Goal: Task Accomplishment & Management: Use online tool/utility

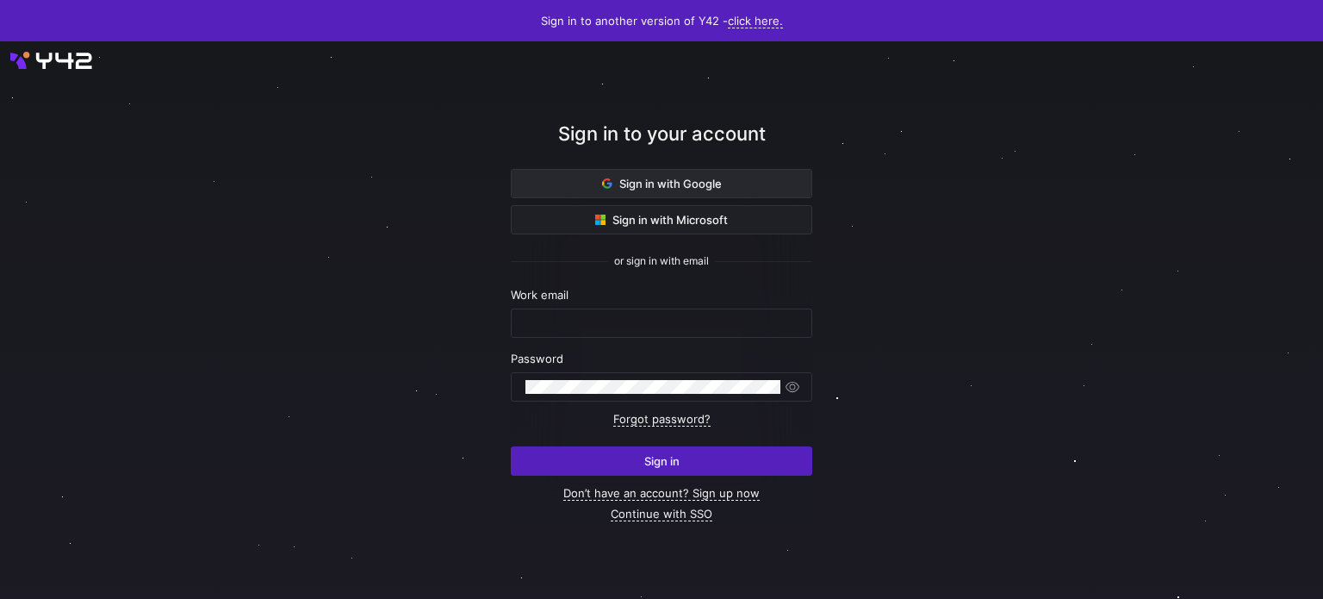
click at [725, 192] on span at bounding box center [662, 184] width 300 height 28
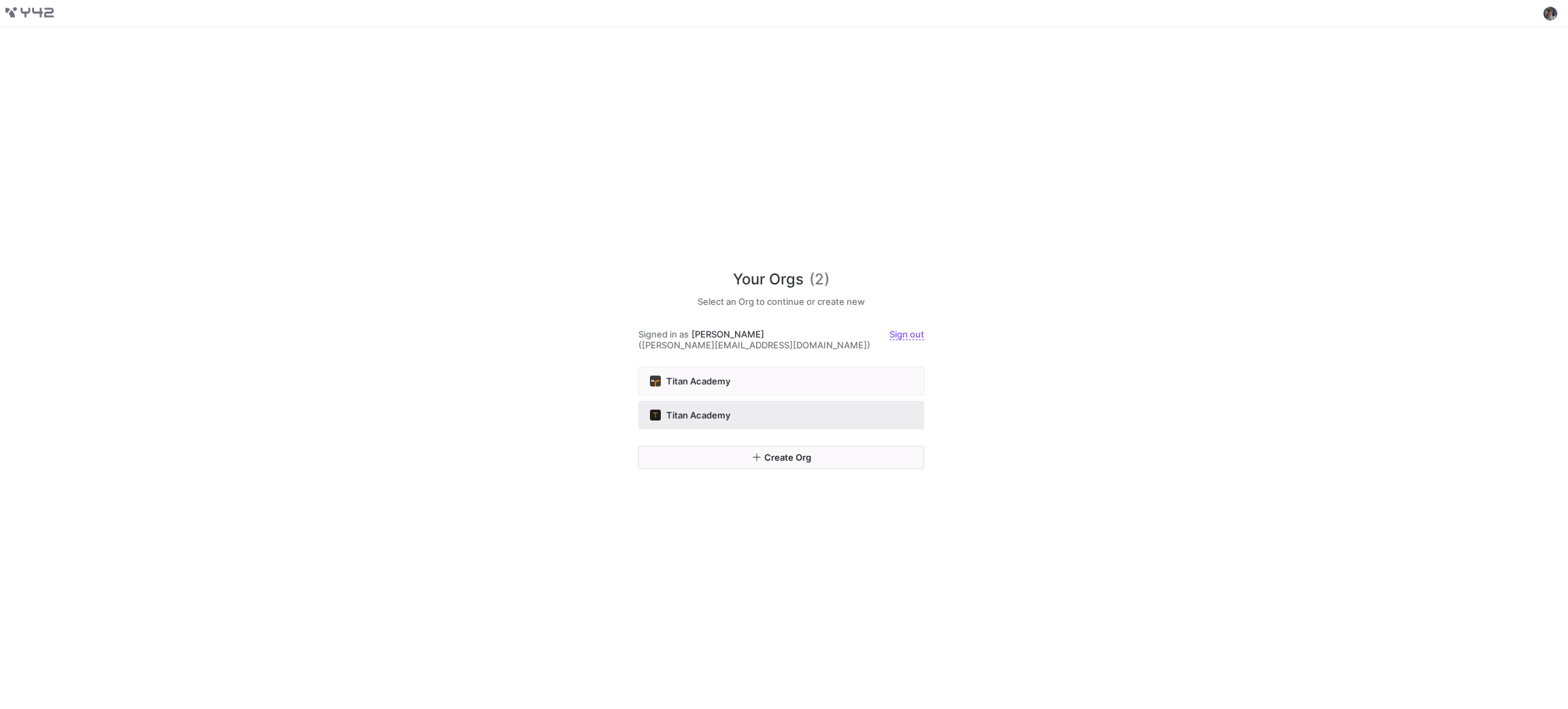
click at [847, 411] on div "Titan Academy" at bounding box center [781, 415] width 263 height 11
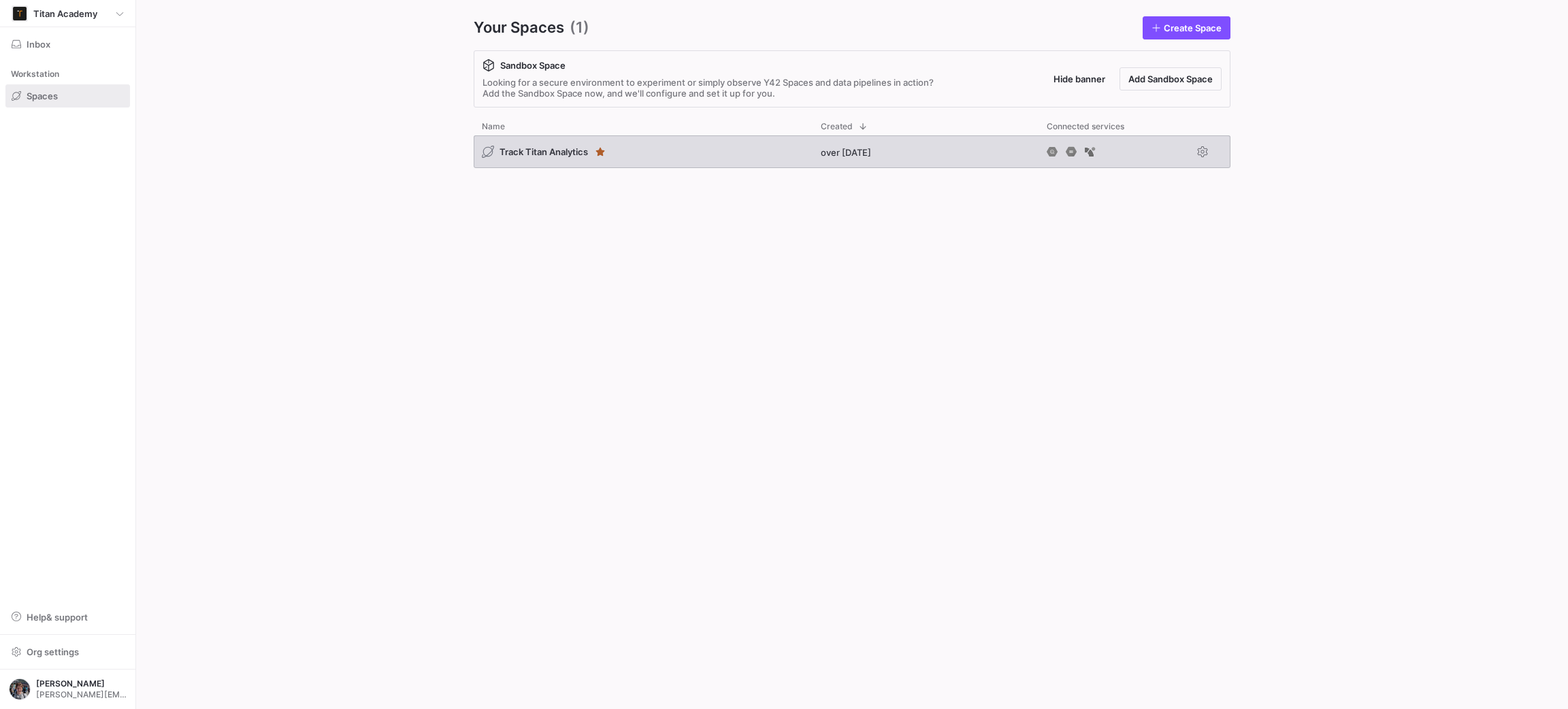
click at [663, 170] on div "Track Titan Analytics over [DATE]" at bounding box center [852, 154] width 757 height 38
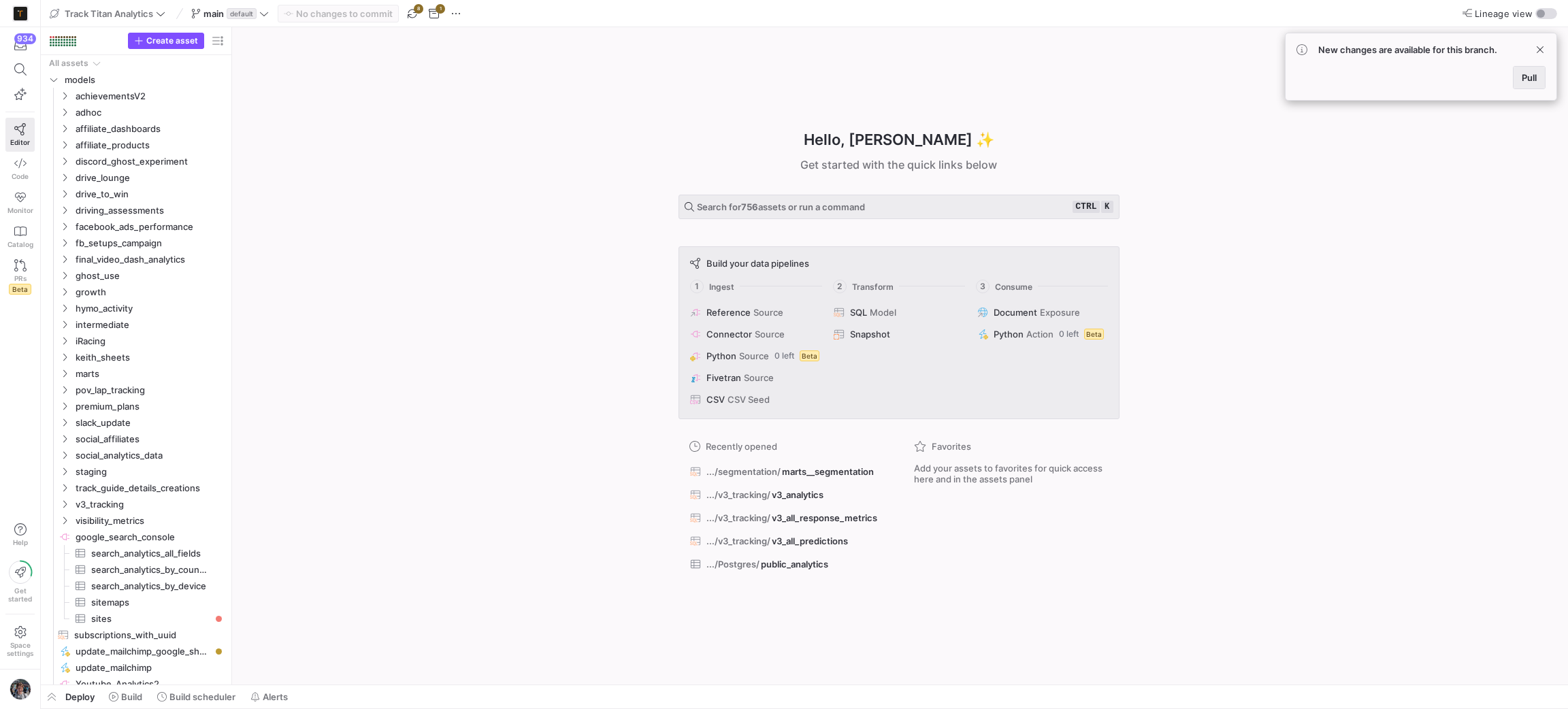
click at [1526, 77] on span "Pull" at bounding box center [1529, 77] width 15 height 11
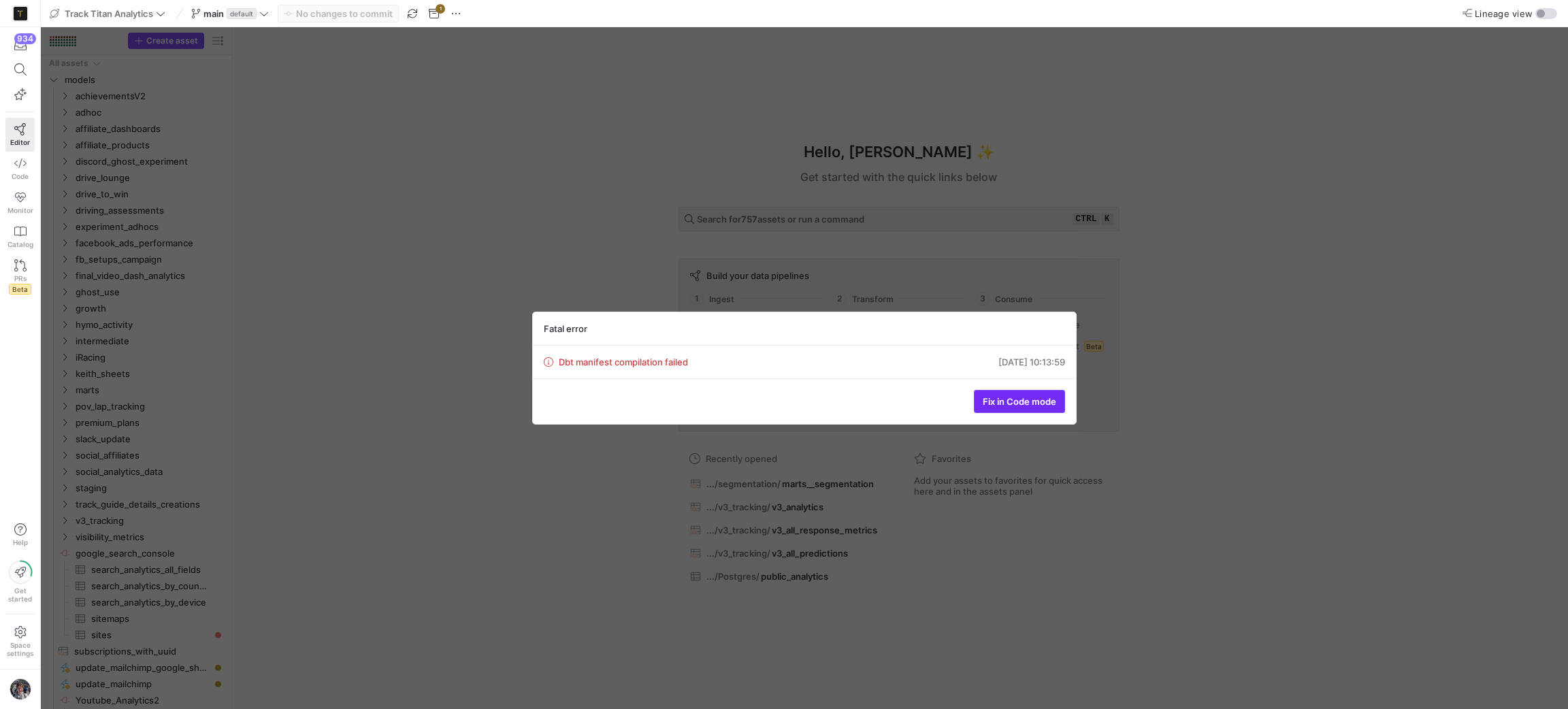
click at [1024, 399] on span "Fix in Code mode" at bounding box center [1019, 401] width 73 height 11
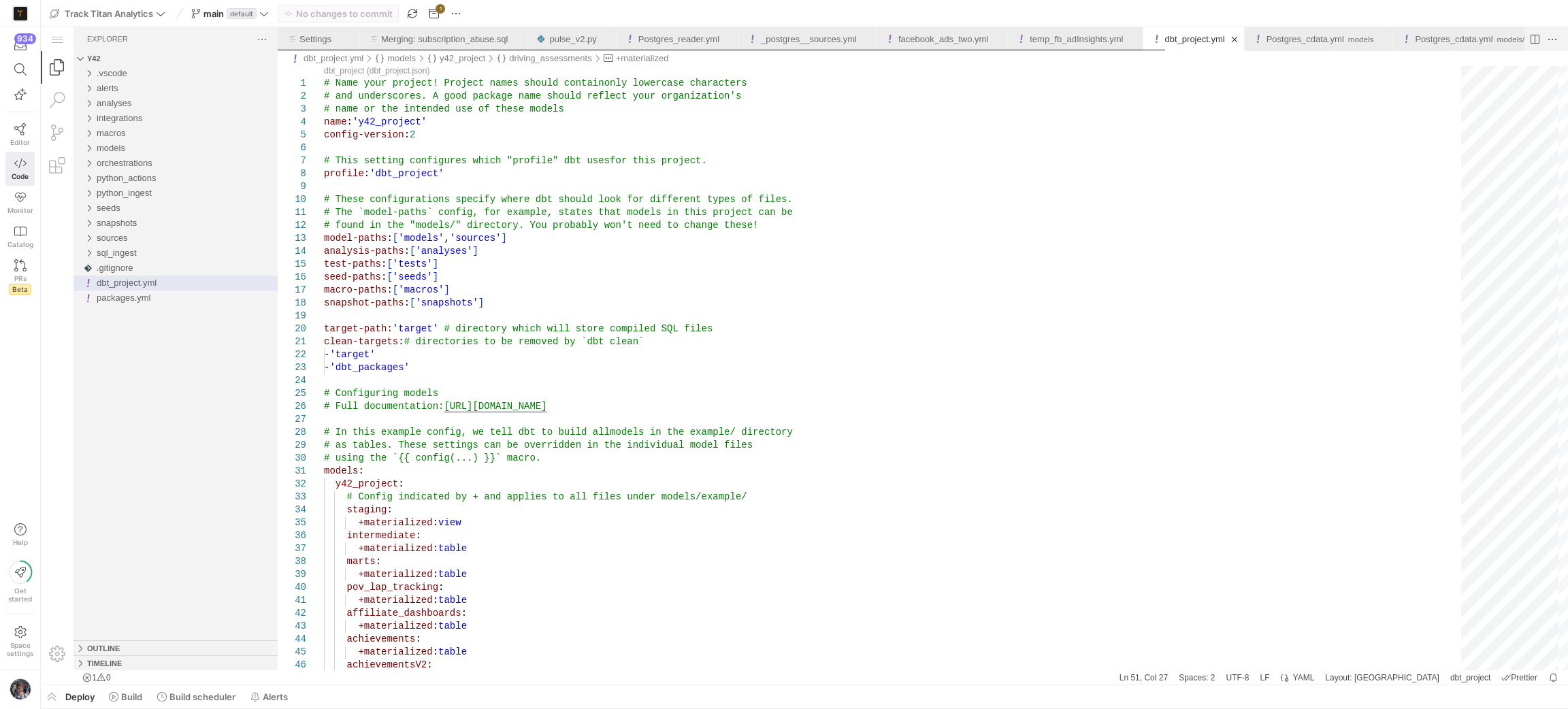
click at [1222, 47] on div "dbt_project.yml" at bounding box center [1194, 39] width 101 height 24
click at [1228, 43] on link "Close (Ctrl+F4)" at bounding box center [1234, 39] width 13 height 13
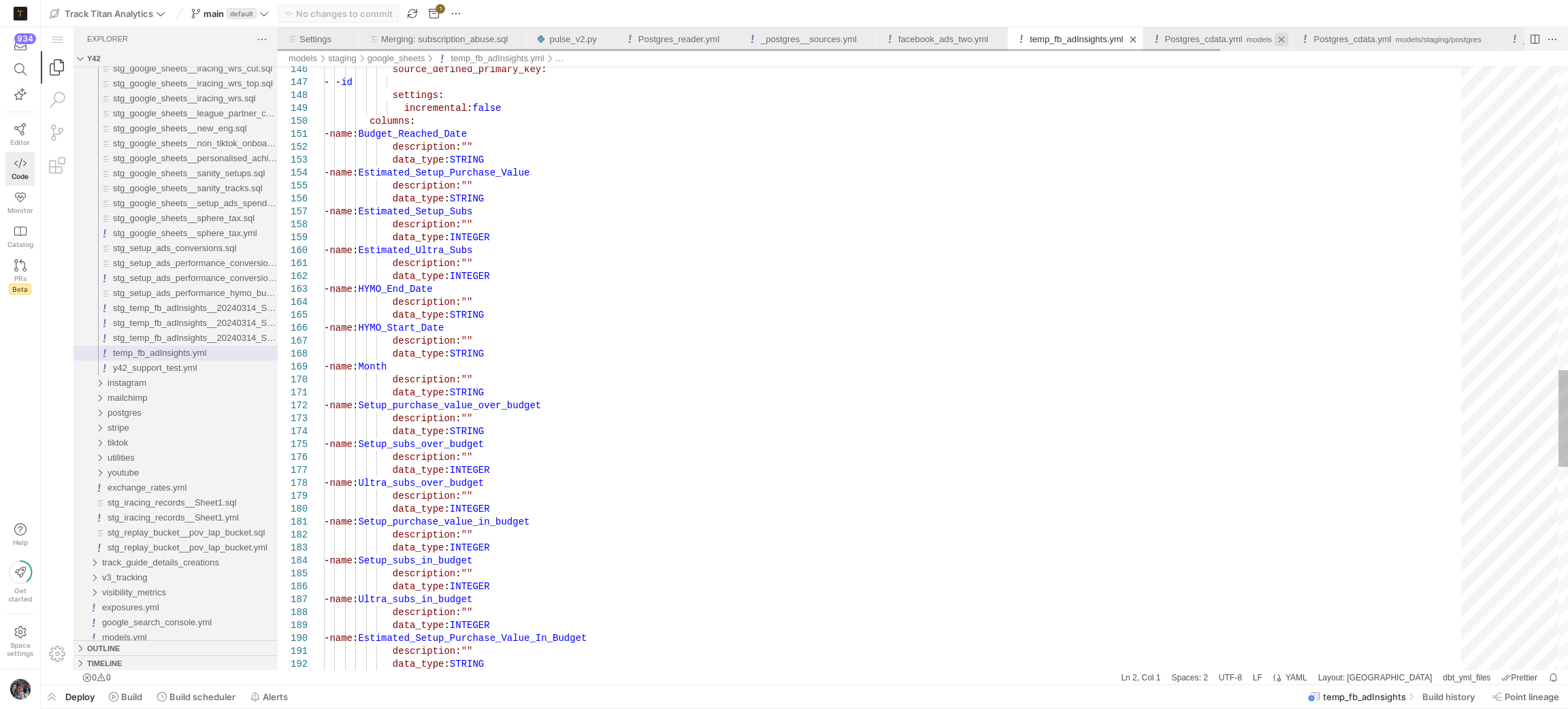
click at [1274, 39] on link "Close (Ctrl+F4)" at bounding box center [1280, 39] width 13 height 13
click at [1245, 39] on link "Close (Ctrl+F4)" at bounding box center [1251, 39] width 13 height 13
click at [1126, 42] on link "Close (Ctrl+F4)" at bounding box center [1133, 39] width 13 height 13
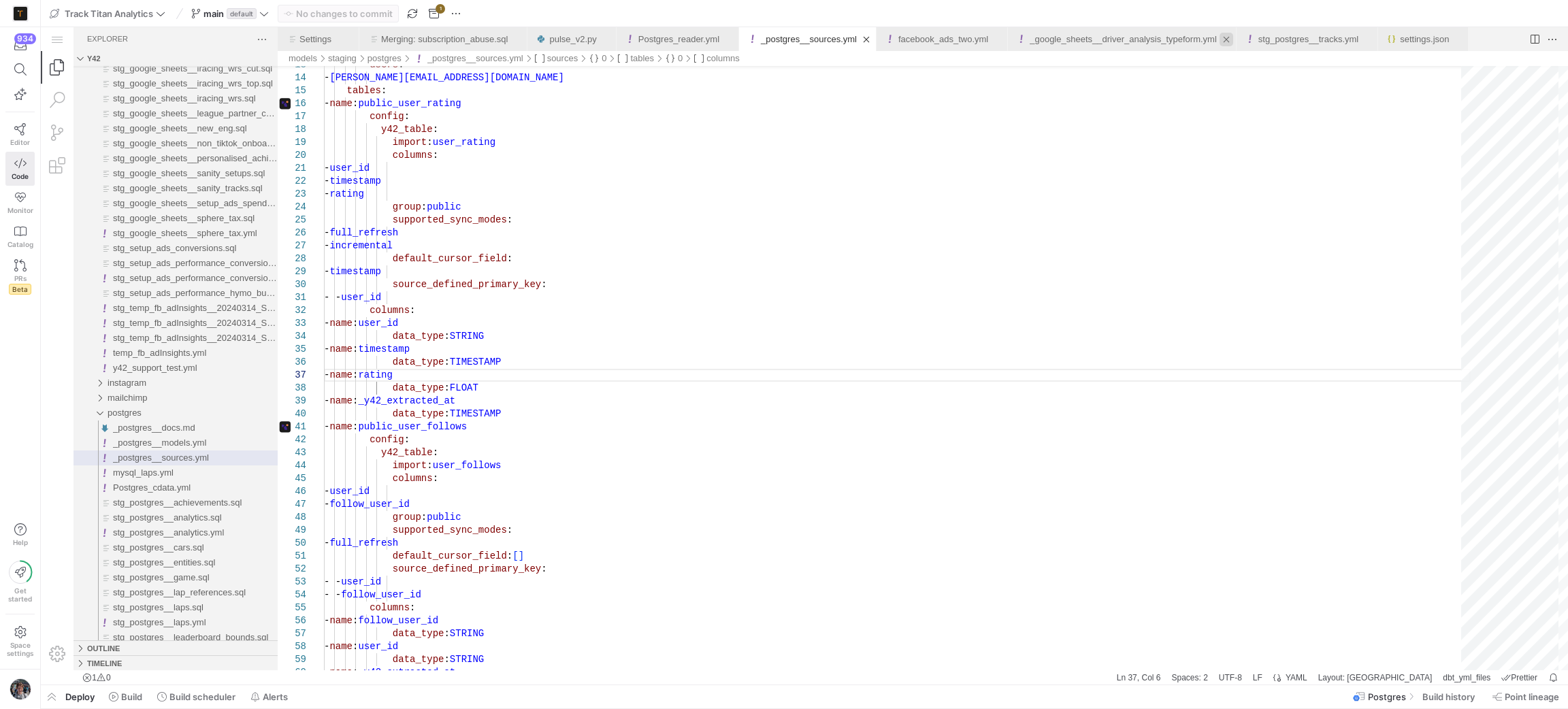
click at [1220, 43] on link "Close (Ctrl+F4)" at bounding box center [1226, 39] width 13 height 13
click at [1224, 44] on link "Close (Ctrl+F4)" at bounding box center [1230, 39] width 13 height 13
click at [1133, 41] on link "Close (Ctrl+F4)" at bounding box center [1139, 39] width 13 height 13
drag, startPoint x: 979, startPoint y: 42, endPoint x: 924, endPoint y: 34, distance: 55.6
click at [991, 42] on link "Close (Ctrl+F4)" at bounding box center [997, 39] width 13 height 13
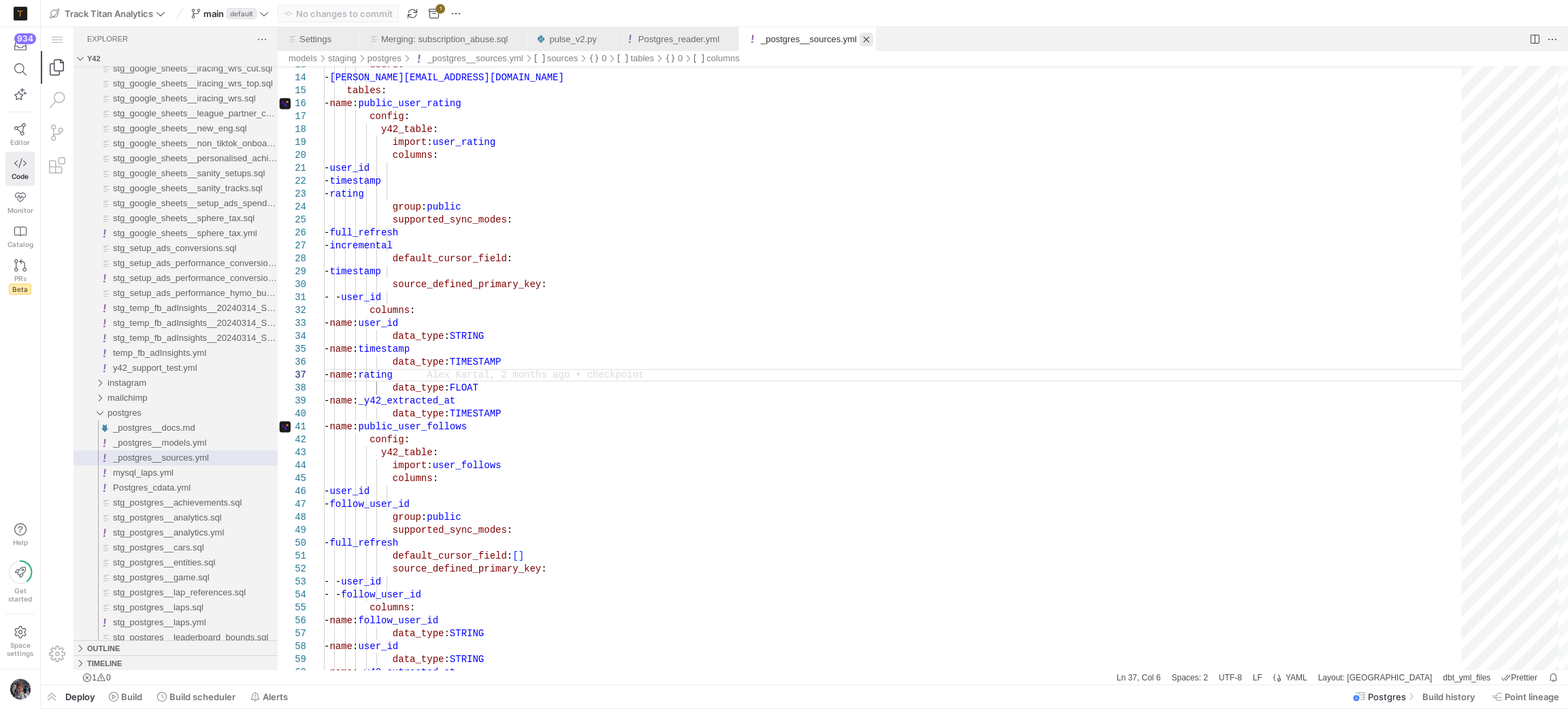
click at [859, 36] on link "Close (Ctrl+F4)" at bounding box center [866, 39] width 13 height 13
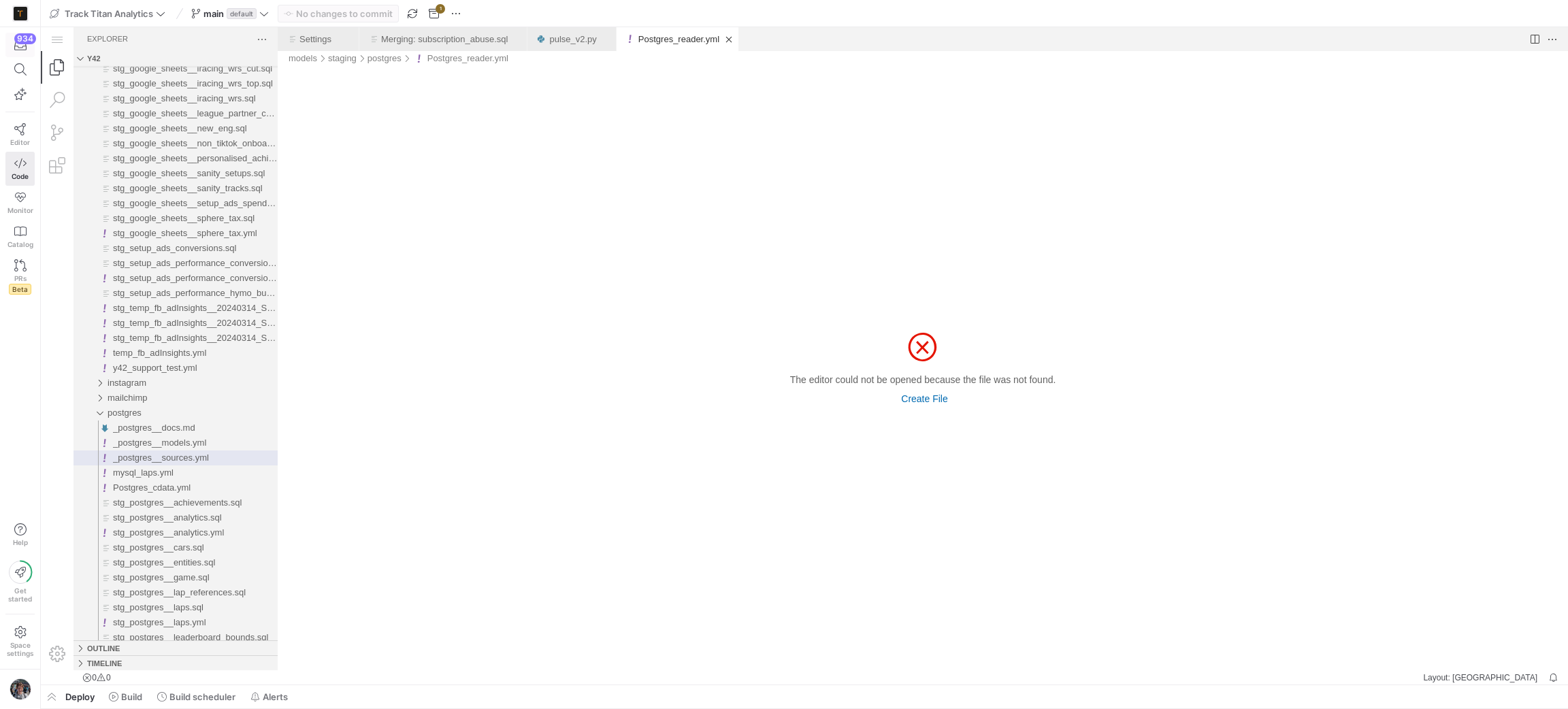
click at [12, 51] on div "button" at bounding box center [21, 45] width 17 height 13
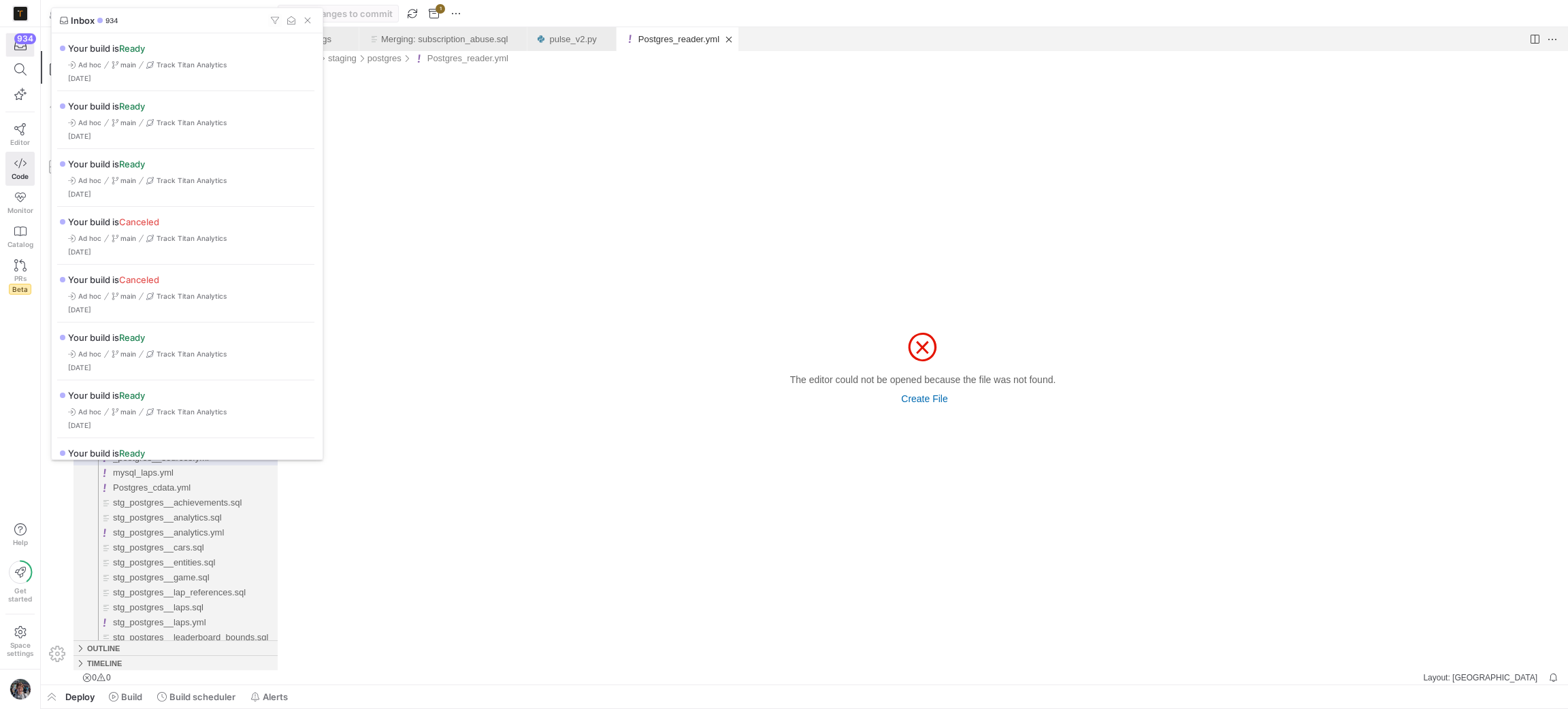
click at [17, 51] on div at bounding box center [784, 354] width 1568 height 709
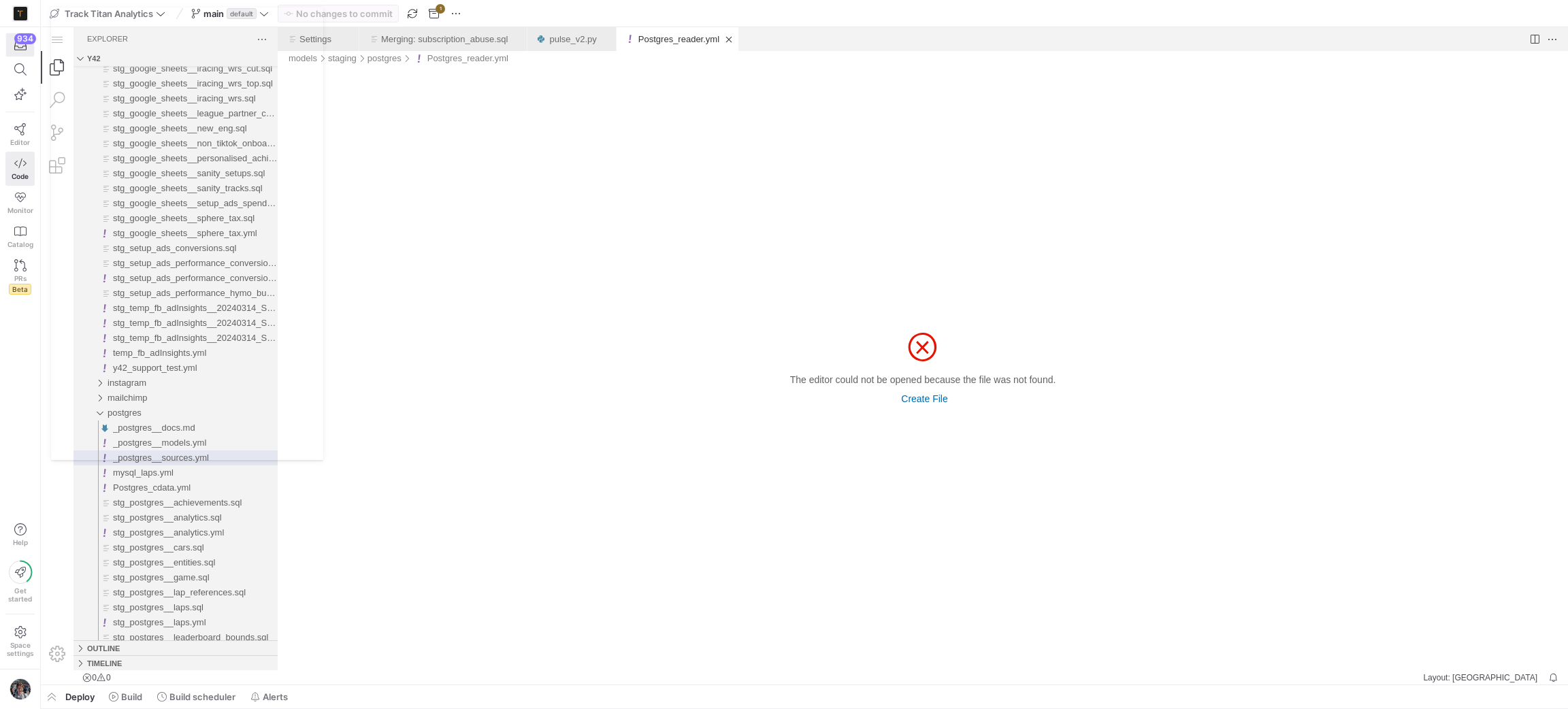
click at [19, 51] on icon "button" at bounding box center [21, 45] width 13 height 13
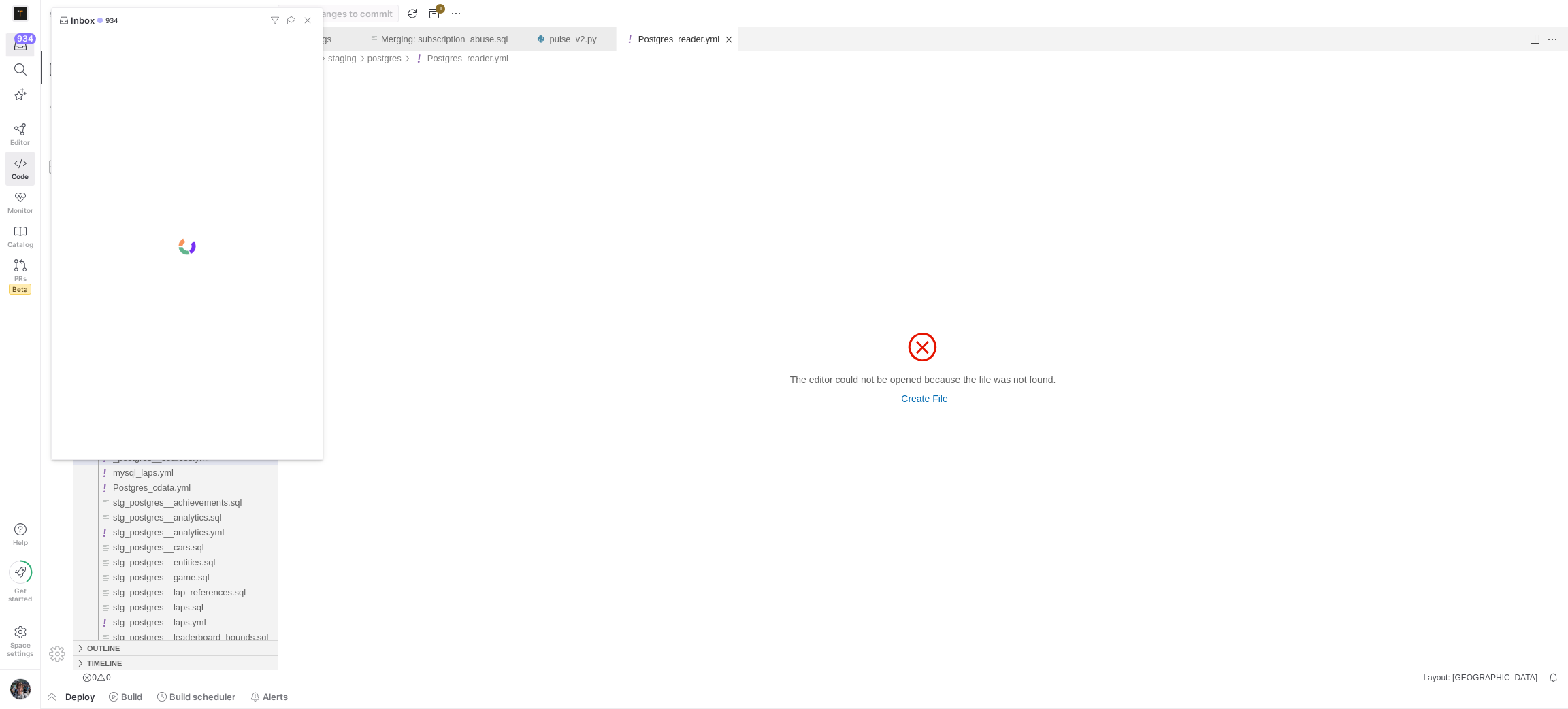
click at [19, 51] on div at bounding box center [784, 354] width 1568 height 709
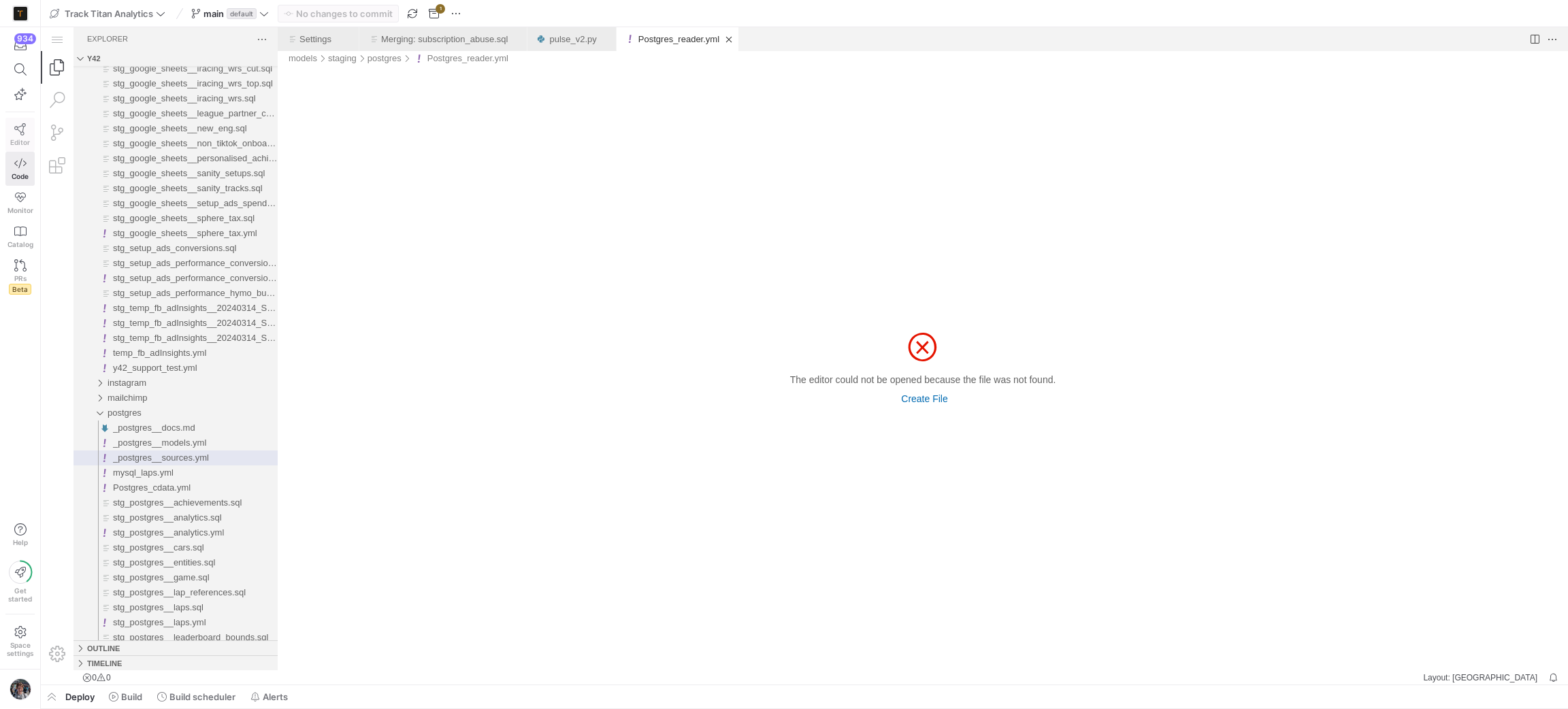
click at [21, 140] on span "Editor" at bounding box center [20, 142] width 20 height 8
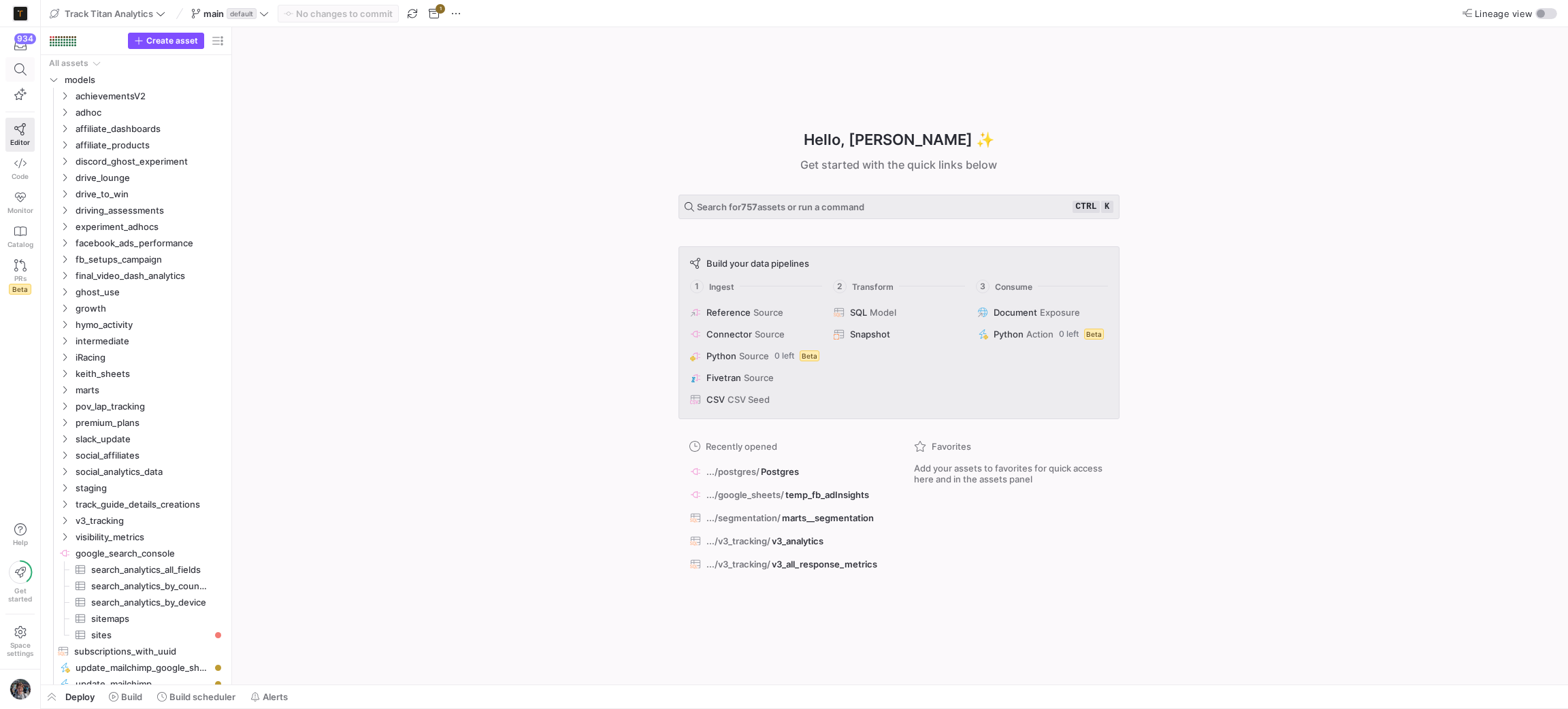
click at [26, 66] on span at bounding box center [21, 69] width 17 height 13
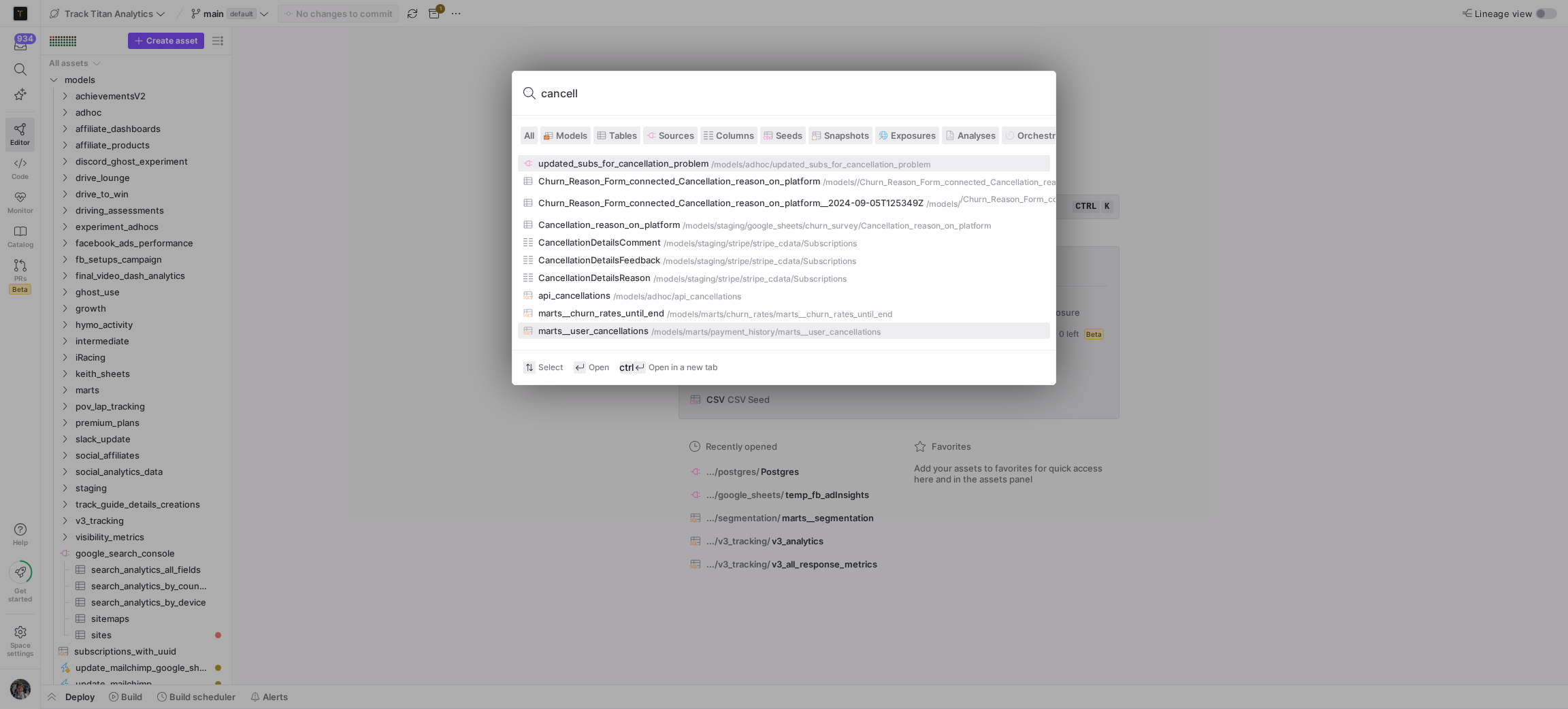
type input "cancell"
click at [588, 328] on div "marts__user_cancellations" at bounding box center [593, 331] width 111 height 11
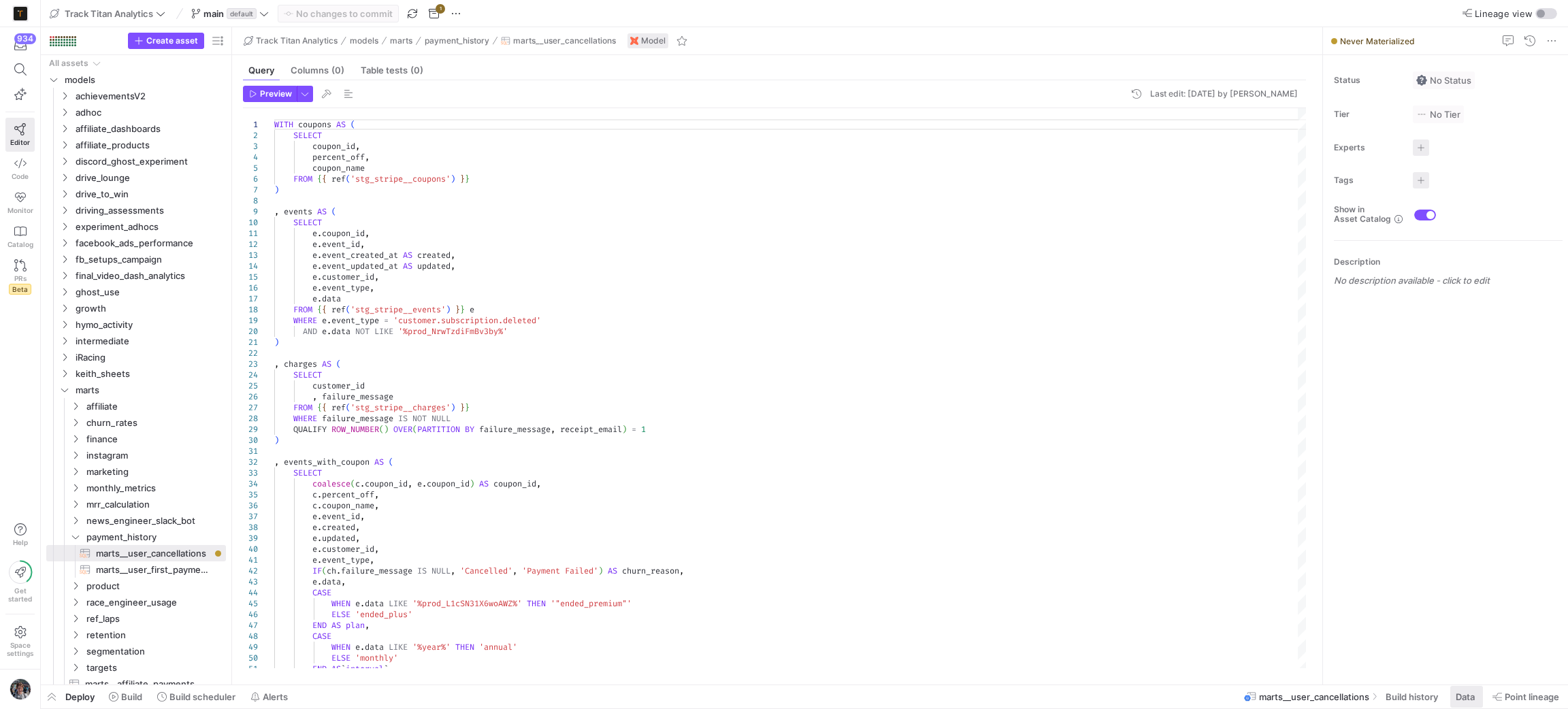
click at [1471, 689] on span at bounding box center [1466, 696] width 32 height 22
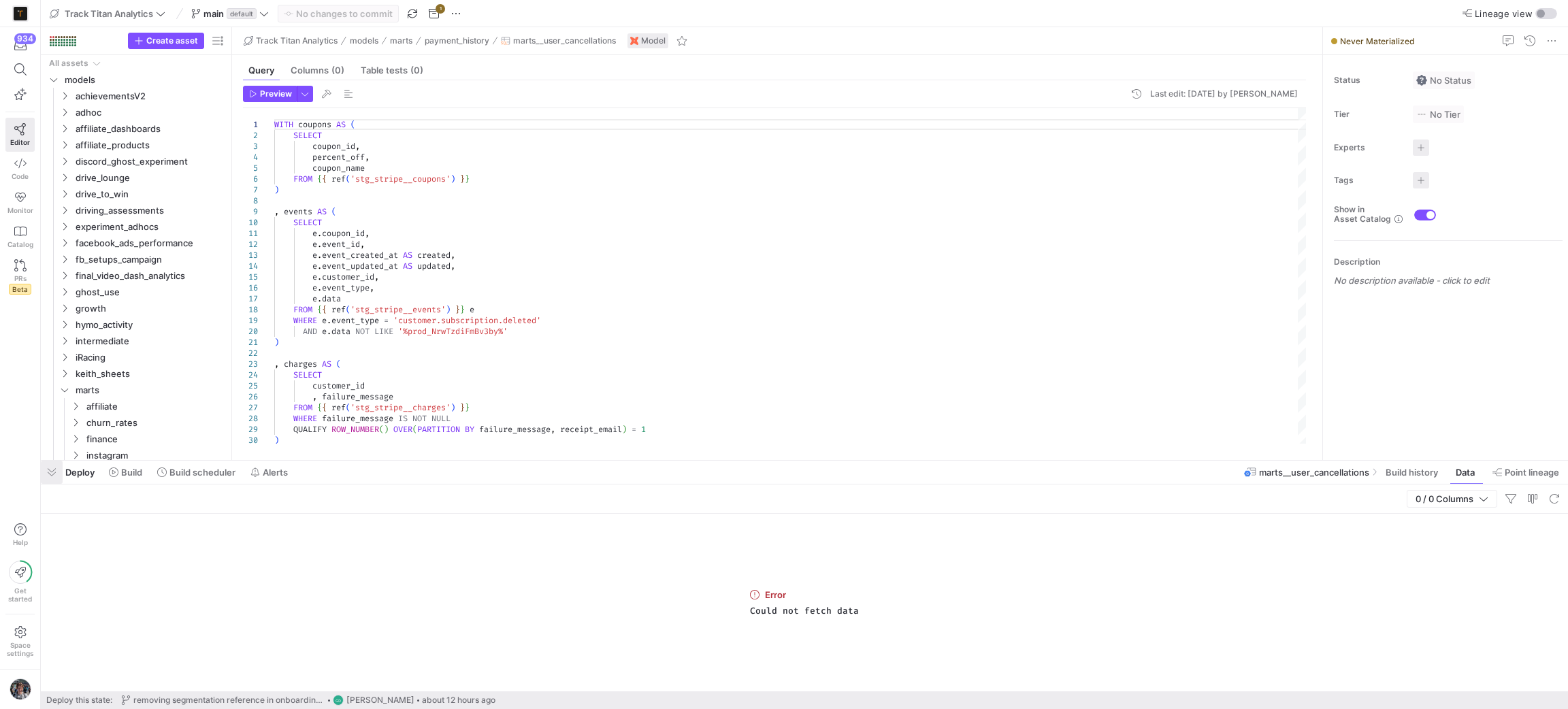
click at [47, 473] on span "button" at bounding box center [52, 471] width 22 height 23
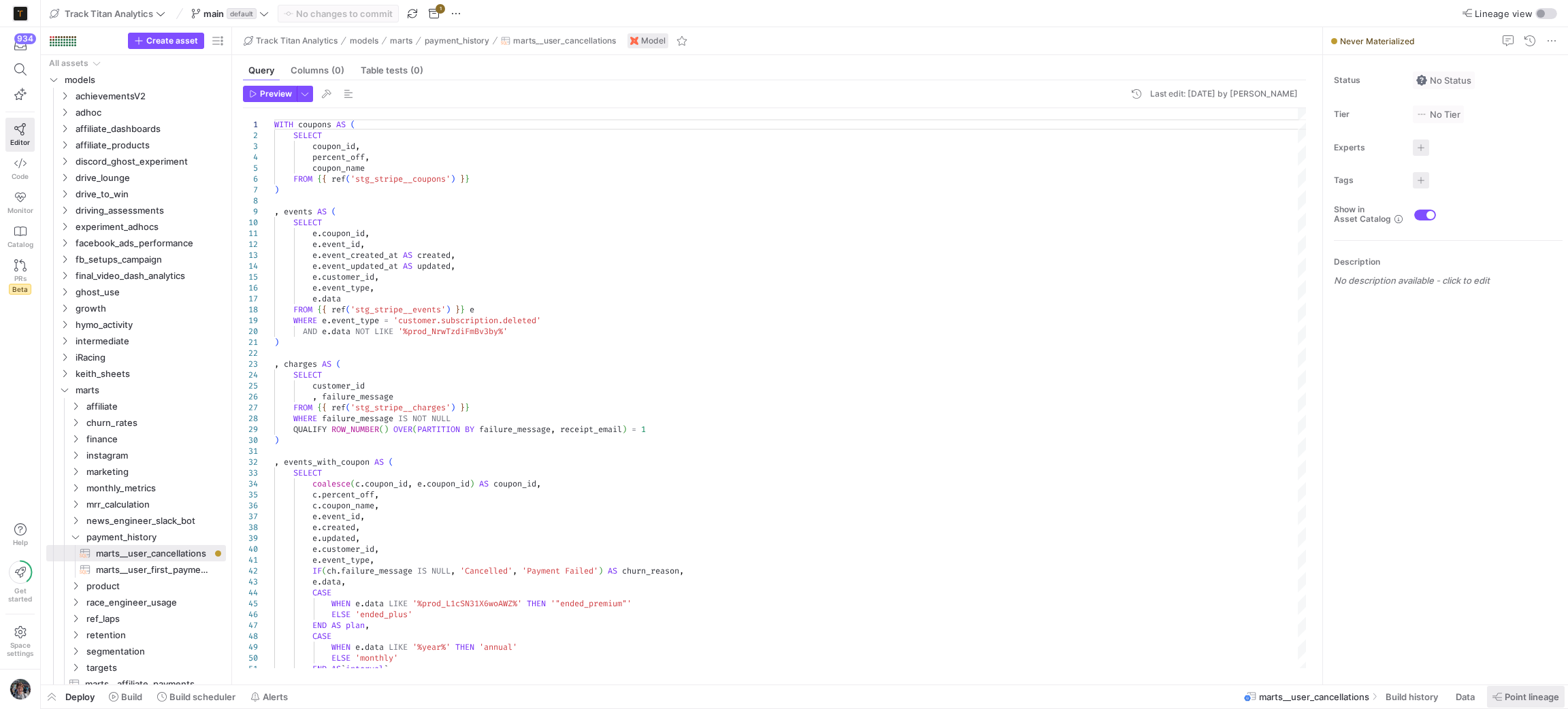
click at [1524, 706] on span at bounding box center [1525, 696] width 77 height 22
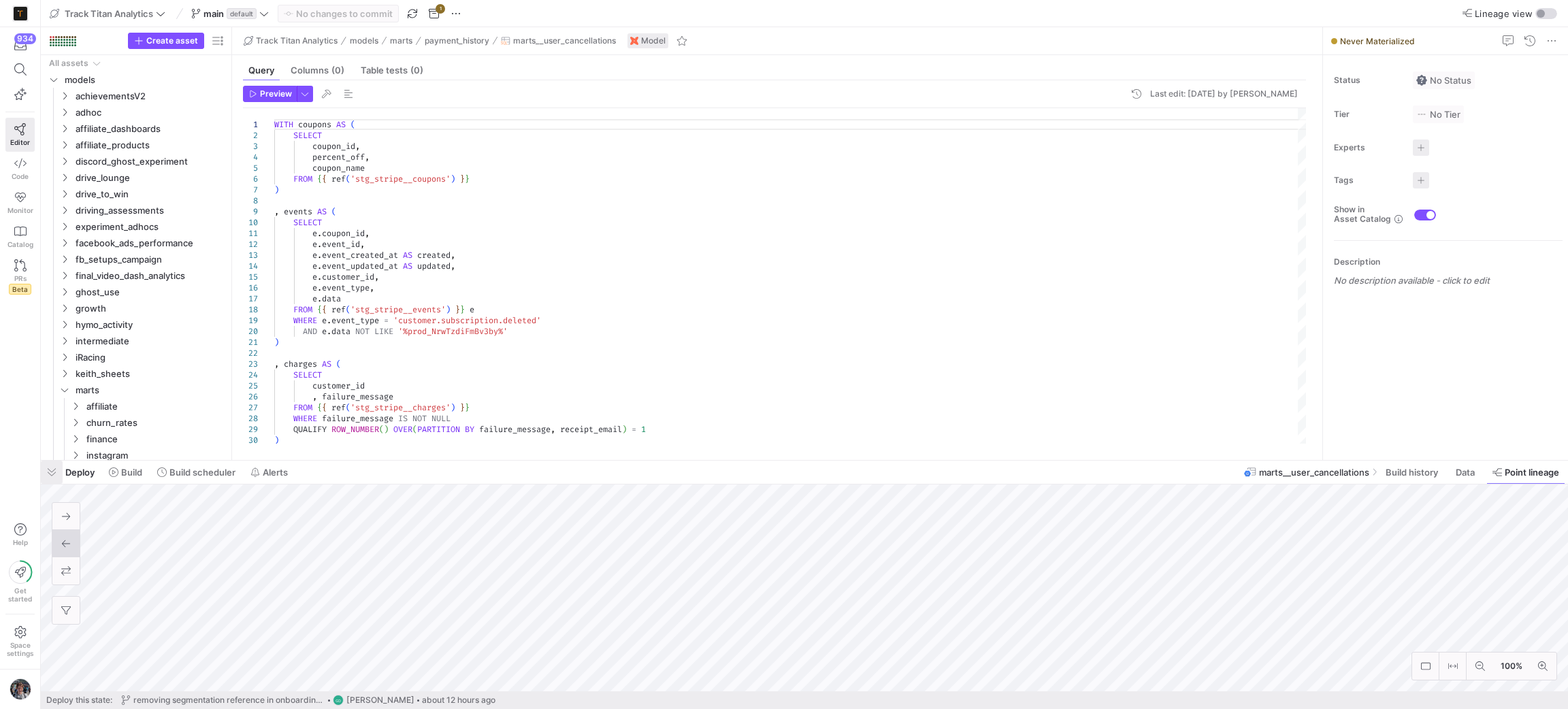
click at [51, 471] on span "button" at bounding box center [52, 471] width 22 height 23
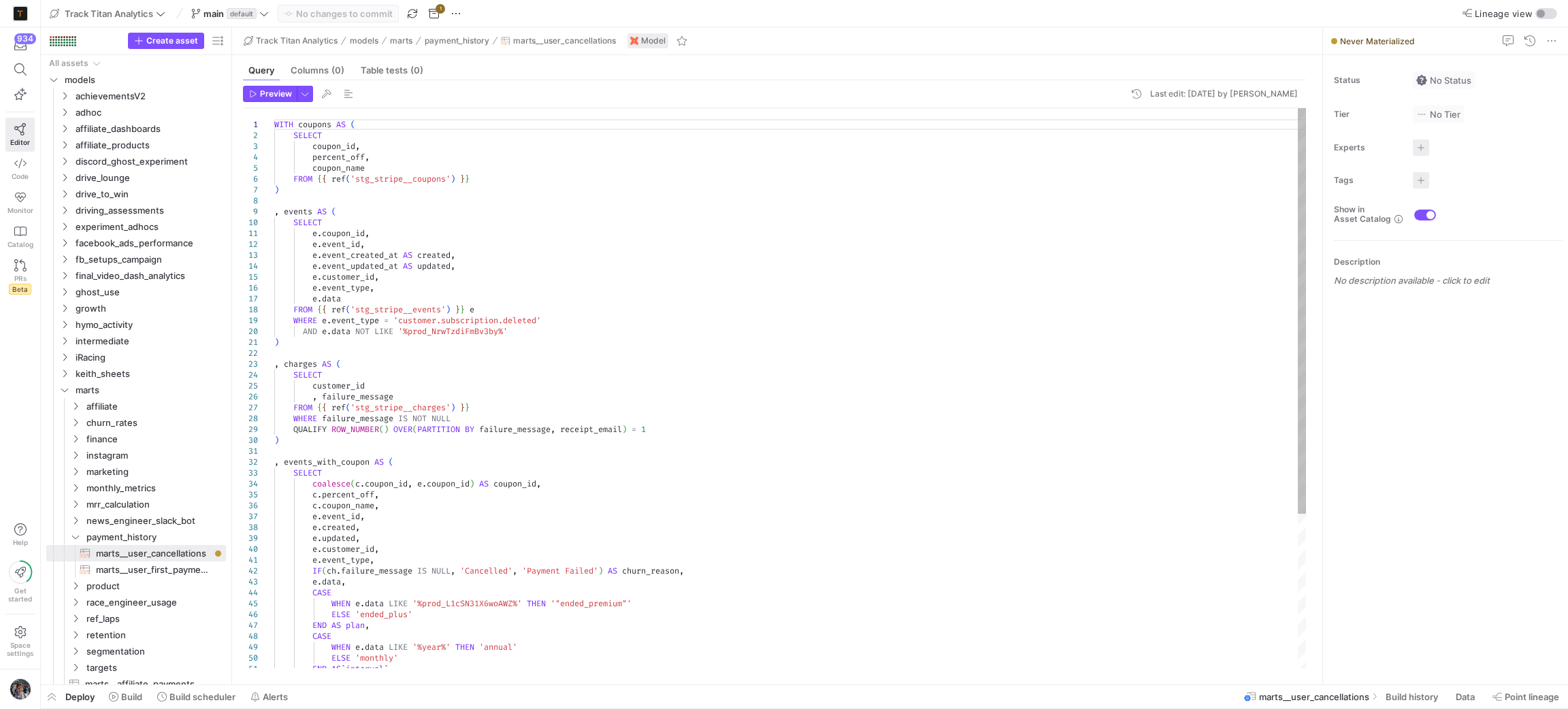
click at [744, 344] on div "WITH coupons AS ( SELECT coupon_id , percent_off , coupon_name FROM { { ref ( '…" at bounding box center [791, 494] width 1033 height 773
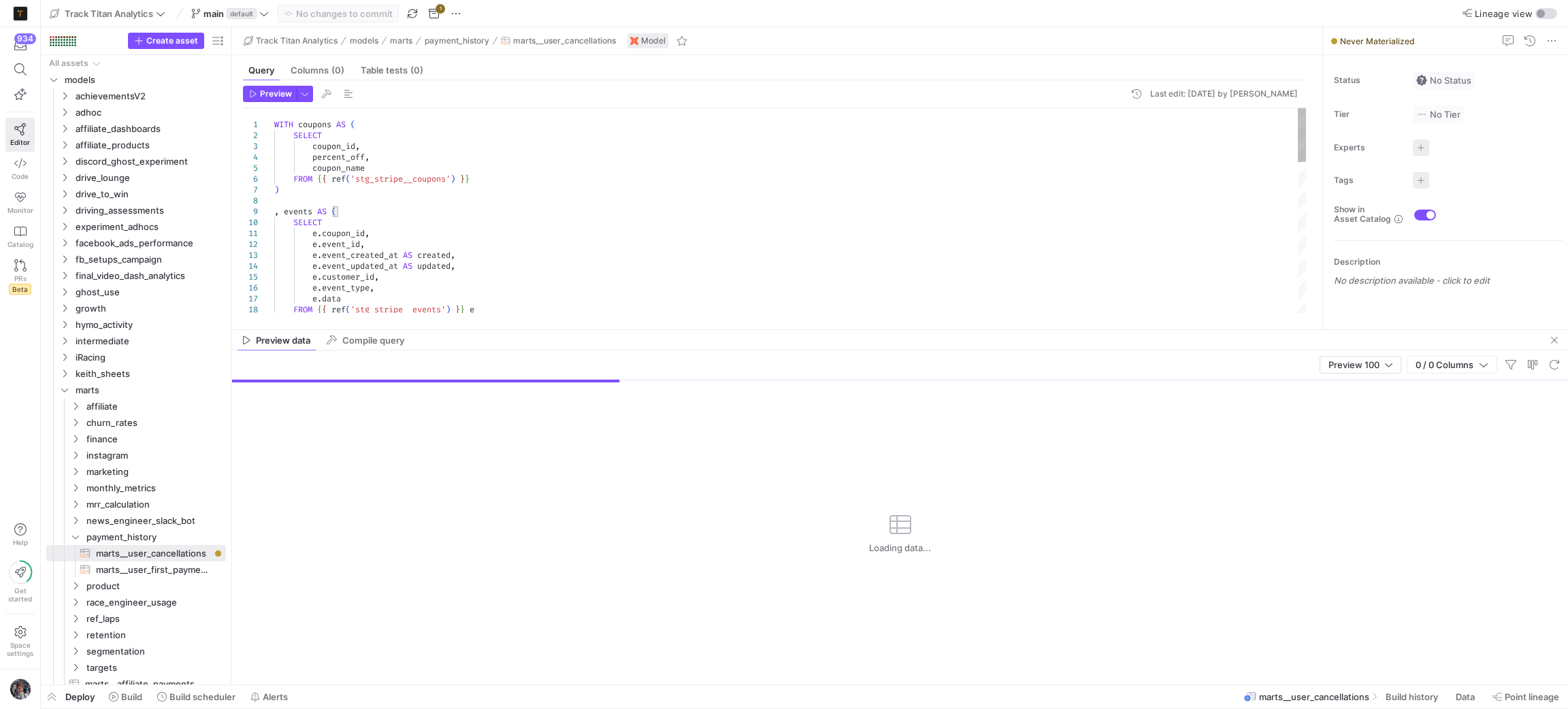
drag, startPoint x: 872, startPoint y: 445, endPoint x: 847, endPoint y: 328, distance: 119.6
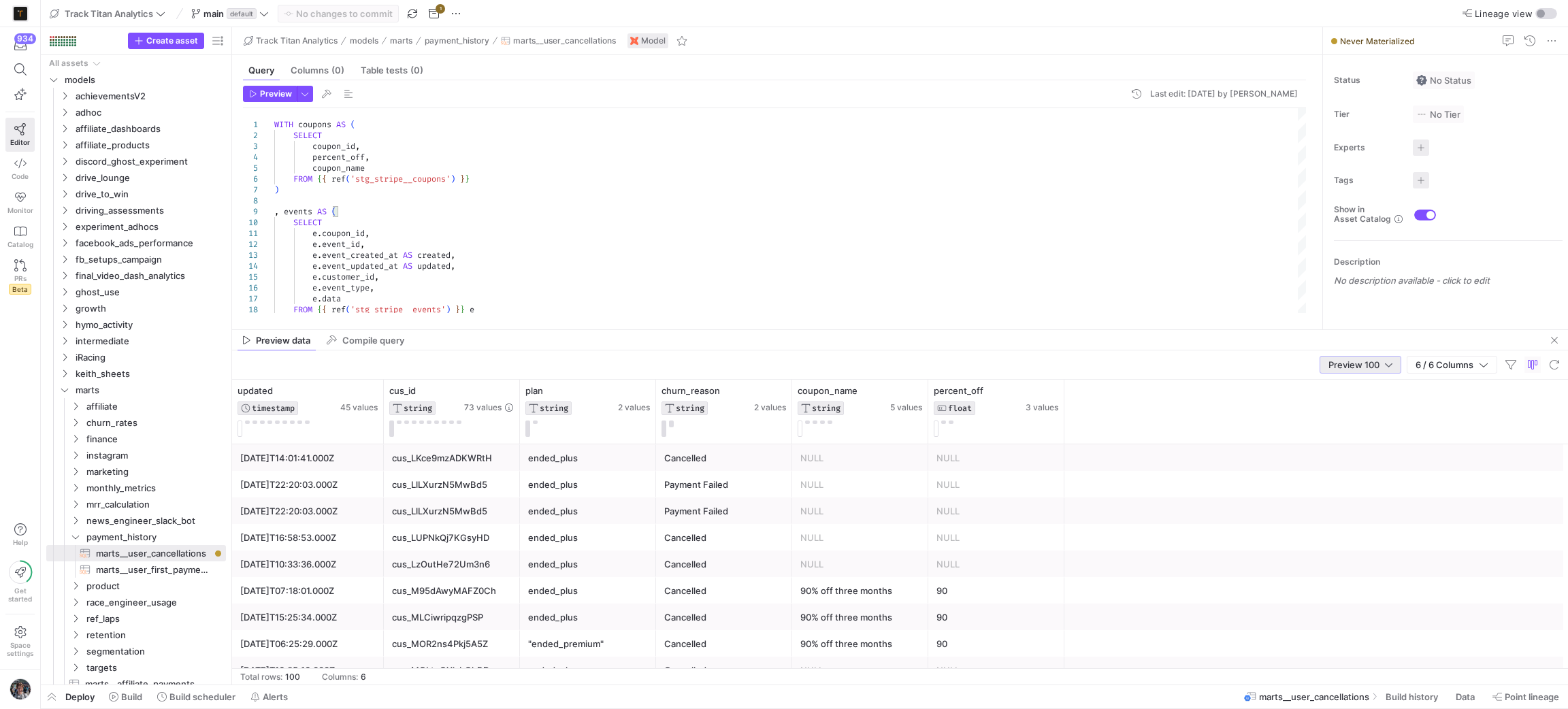
click at [1386, 366] on div at bounding box center [1388, 365] width 7 height 11
click at [1383, 407] on span "Full Preview" at bounding box center [1359, 410] width 71 height 11
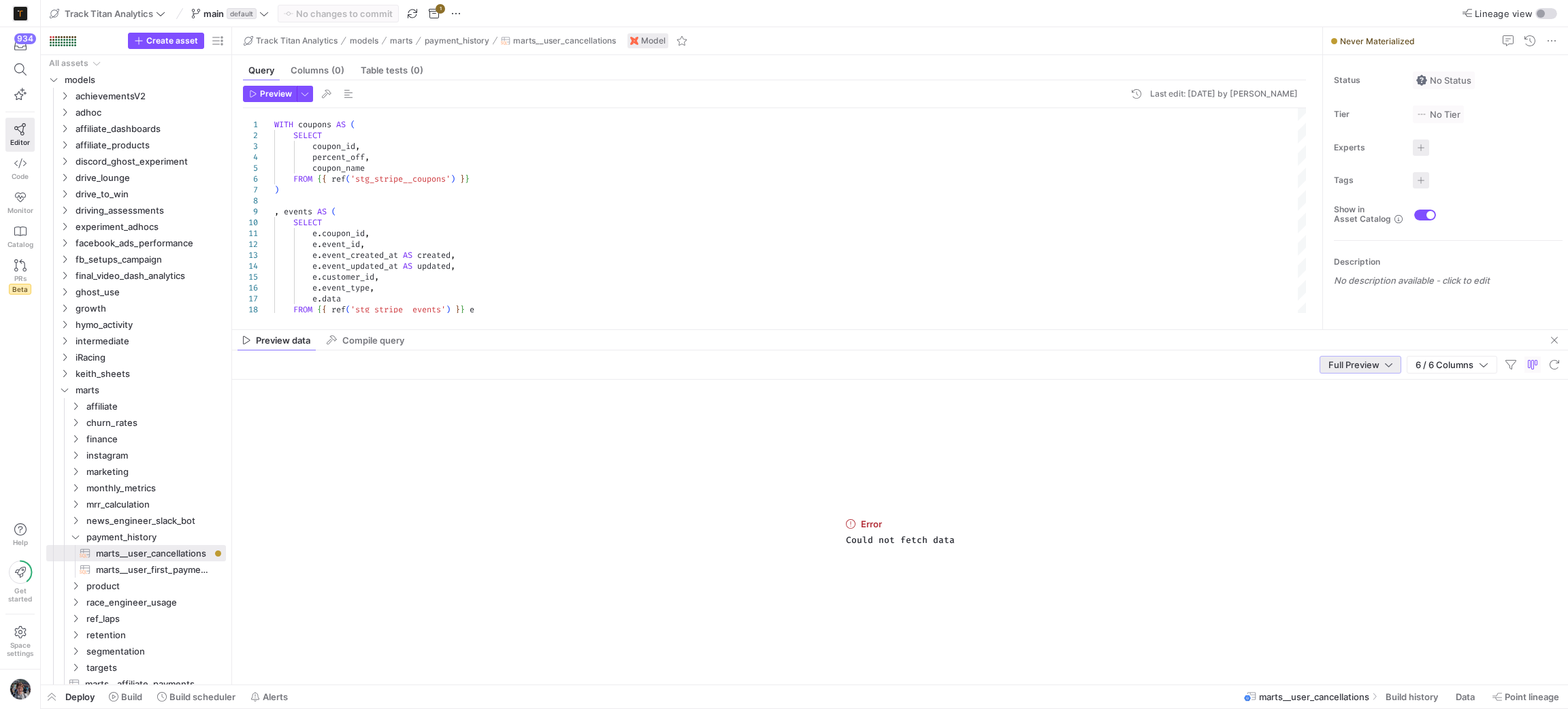
click at [1348, 369] on span "Full Preview" at bounding box center [1354, 365] width 51 height 11
click at [1346, 391] on span "Preview 100" at bounding box center [1359, 388] width 70 height 11
click at [1559, 336] on span "button" at bounding box center [1554, 339] width 17 height 17
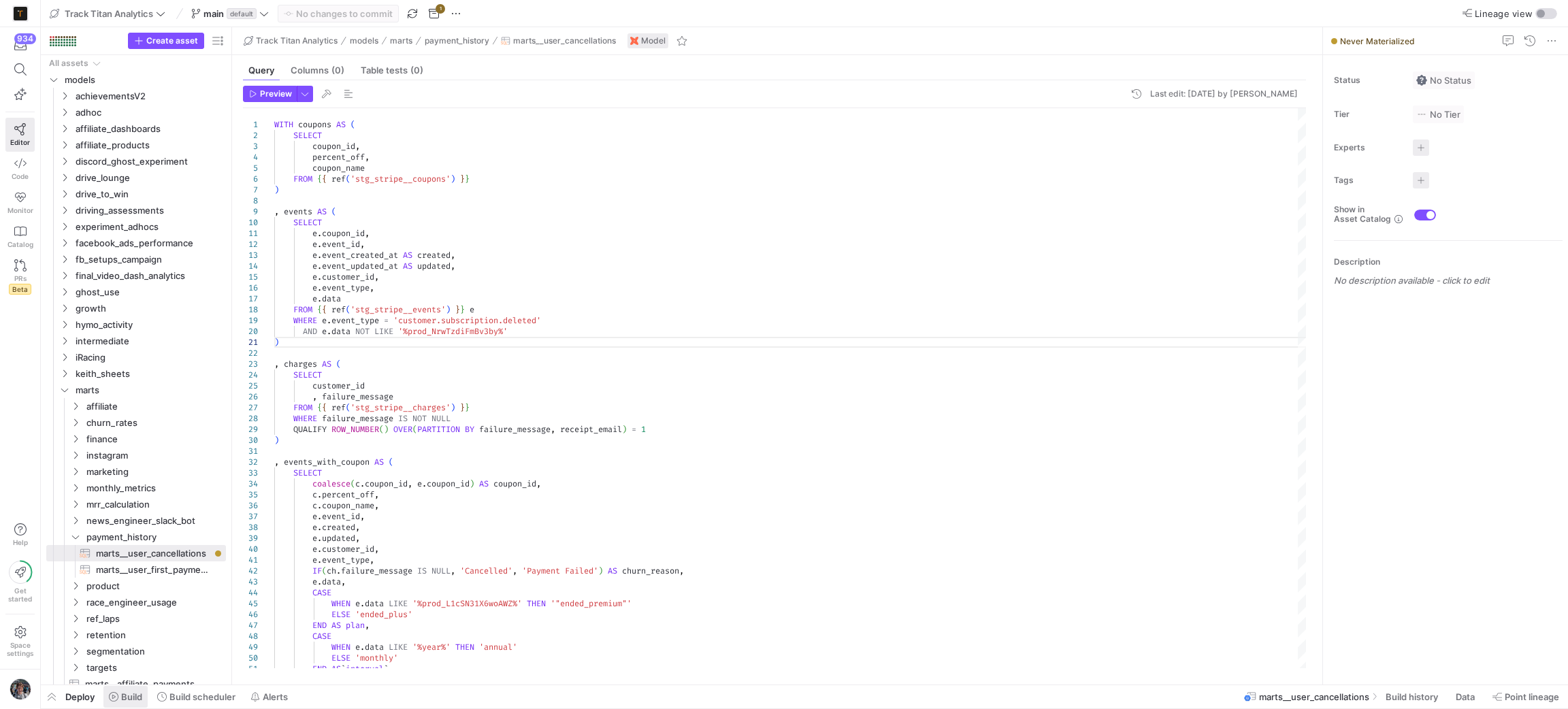
click at [128, 691] on span "Build" at bounding box center [131, 696] width 21 height 11
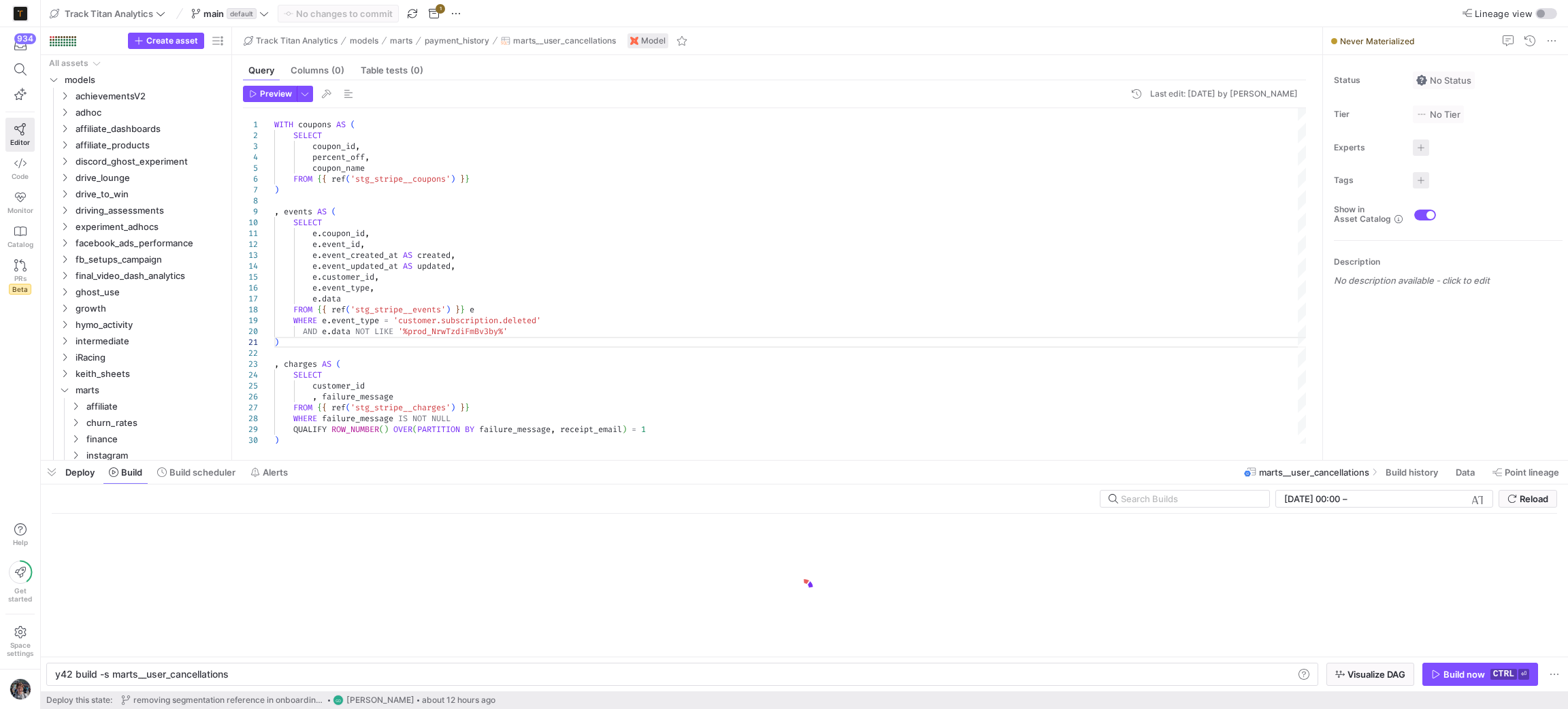
click at [1448, 669] on div "Build now" at bounding box center [1464, 674] width 42 height 11
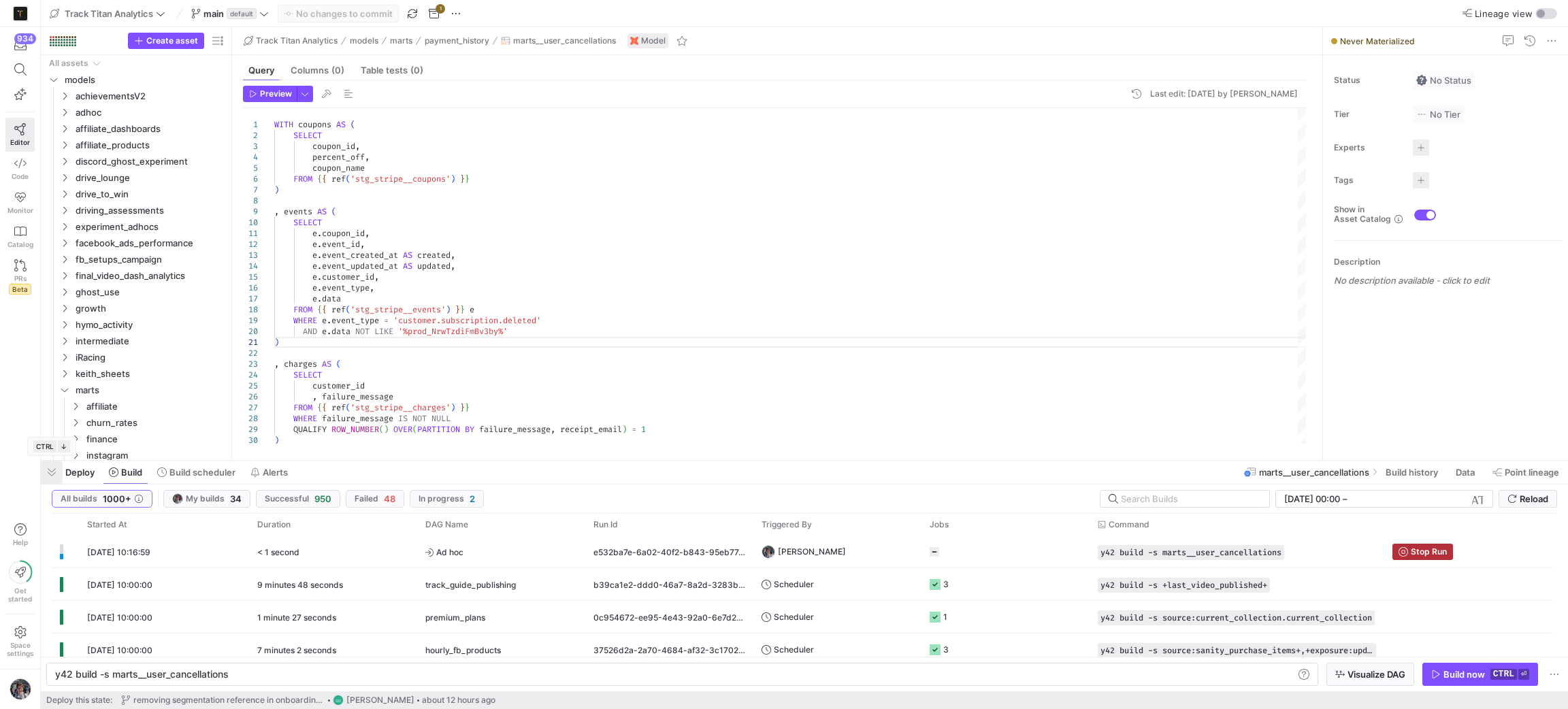
drag, startPoint x: 56, startPoint y: 465, endPoint x: 66, endPoint y: 467, distance: 10.2
click at [58, 465] on span "button" at bounding box center [52, 471] width 22 height 23
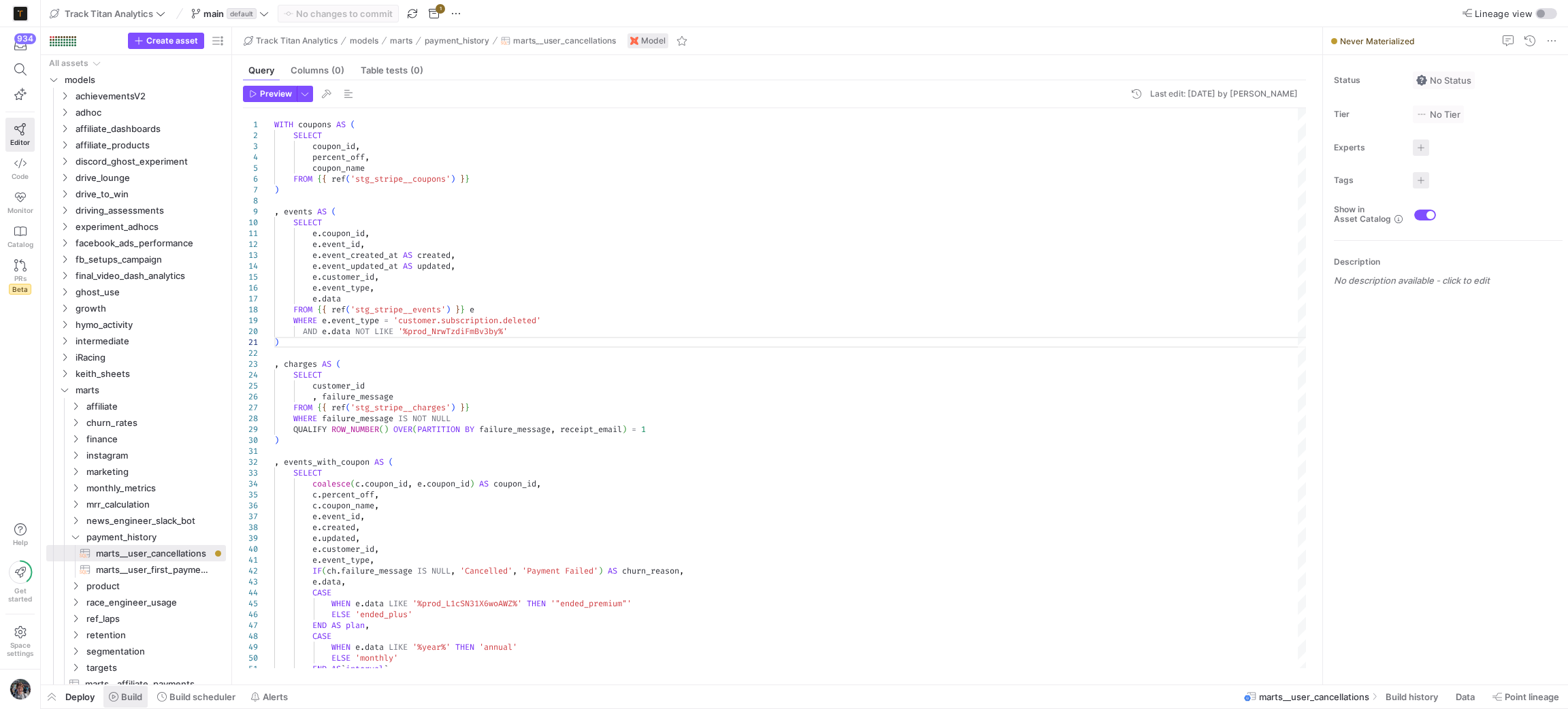
click at [136, 692] on span "Build" at bounding box center [131, 696] width 21 height 11
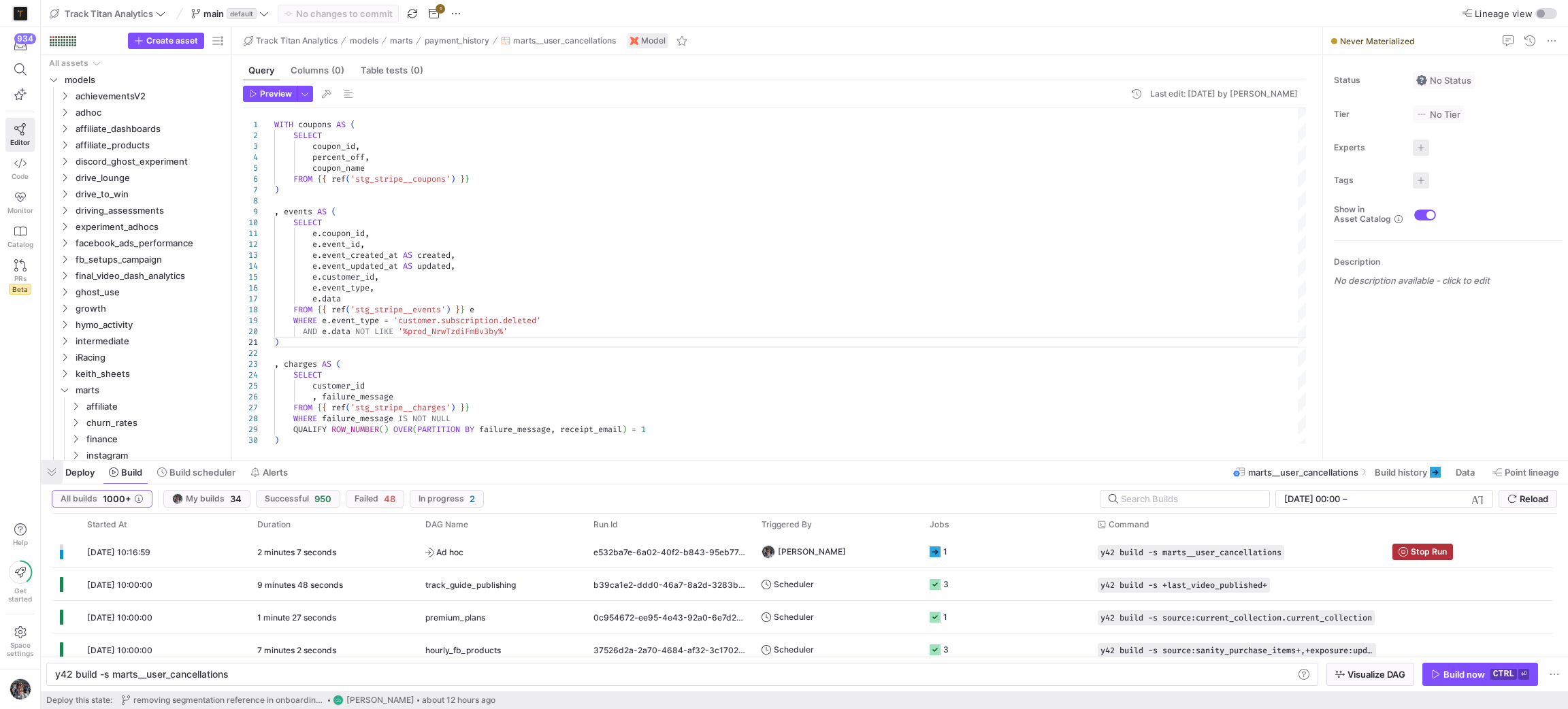
click at [41, 464] on span "button" at bounding box center [52, 471] width 22 height 23
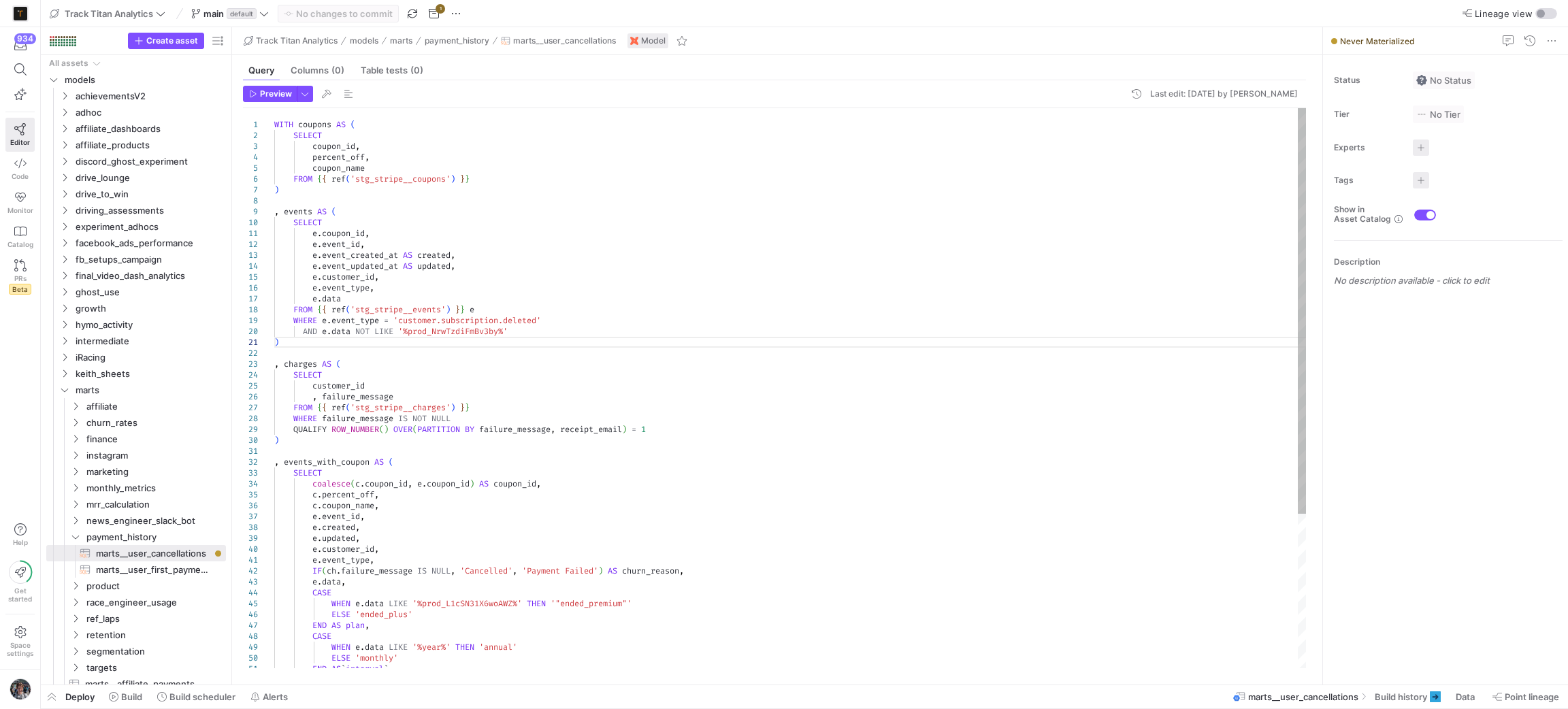
type textarea "[DOMAIN_NAME]_id, e.event_id, e.event_created_at AS created, e.event_updated_at…"
click at [602, 321] on div "WITH coupons AS ( SELECT coupon_id , percent_off , coupon_name FROM { { ref ( '…" at bounding box center [791, 494] width 1033 height 773
click at [1525, 698] on span "Point lineage" at bounding box center [1532, 696] width 55 height 11
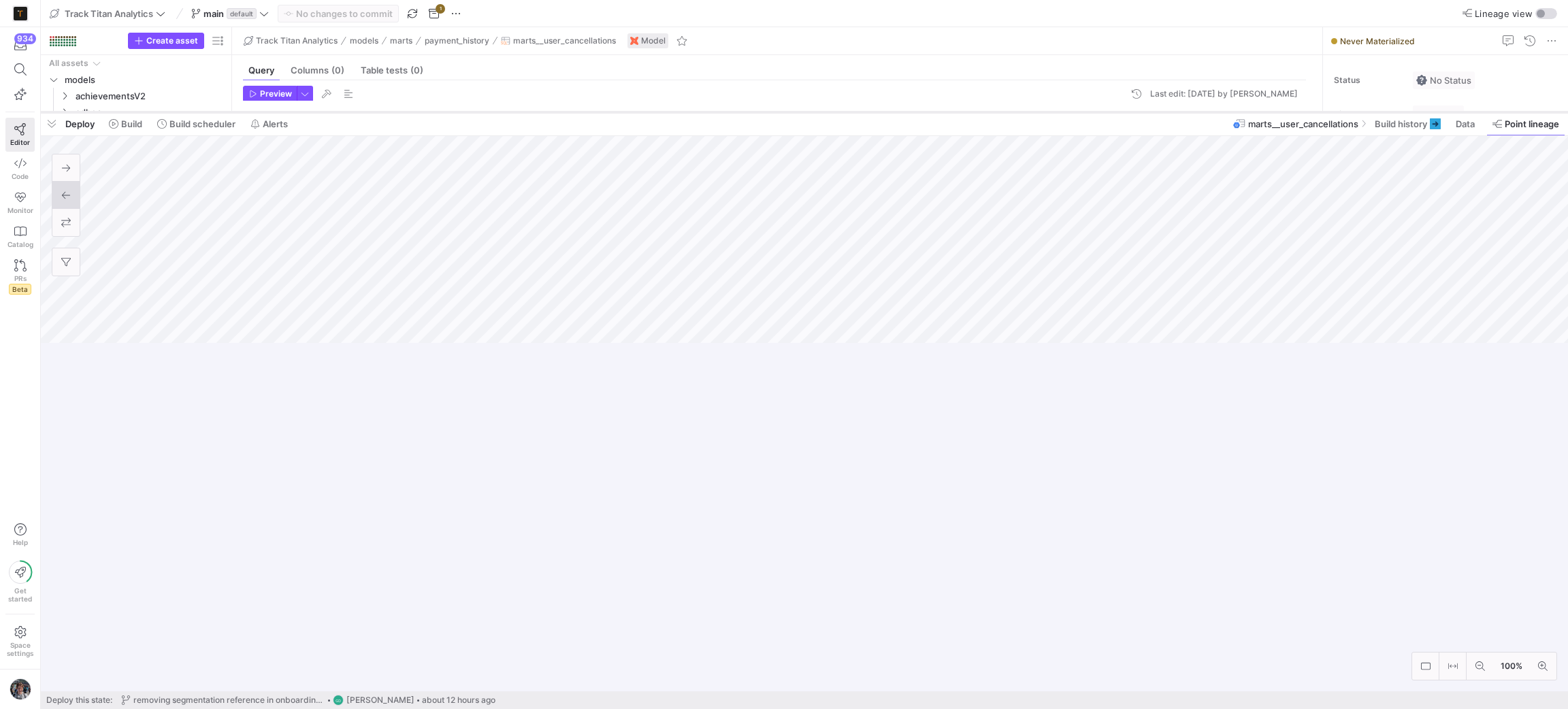
drag, startPoint x: 1088, startPoint y: 463, endPoint x: 1101, endPoint y: 114, distance: 349.2
click at [1101, 114] on div at bounding box center [804, 112] width 1527 height 6
click at [44, 126] on span "button" at bounding box center [52, 122] width 22 height 23
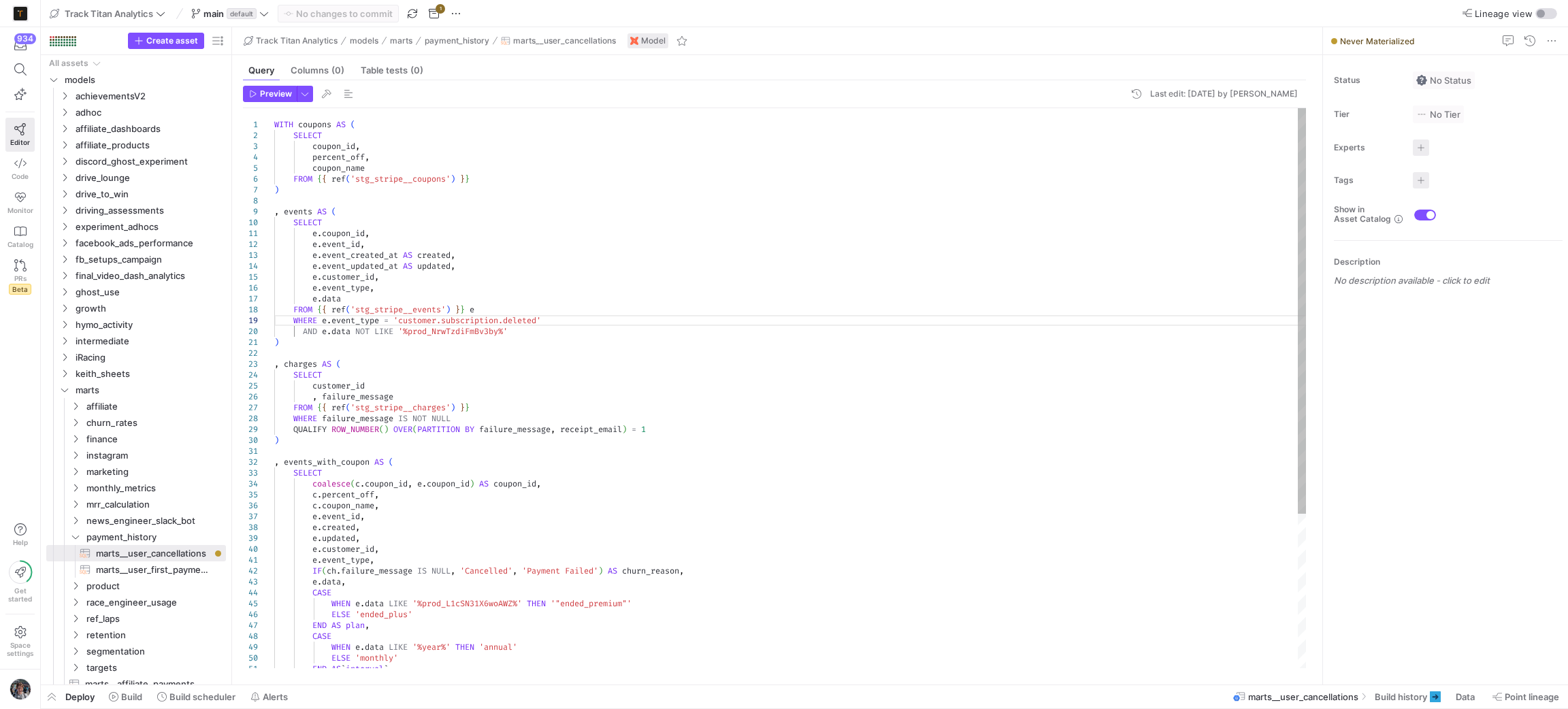
click at [867, 260] on div "WITH coupons AS ( SELECT coupon_id , percent_off , coupon_name FROM { { ref ( '…" at bounding box center [791, 494] width 1033 height 773
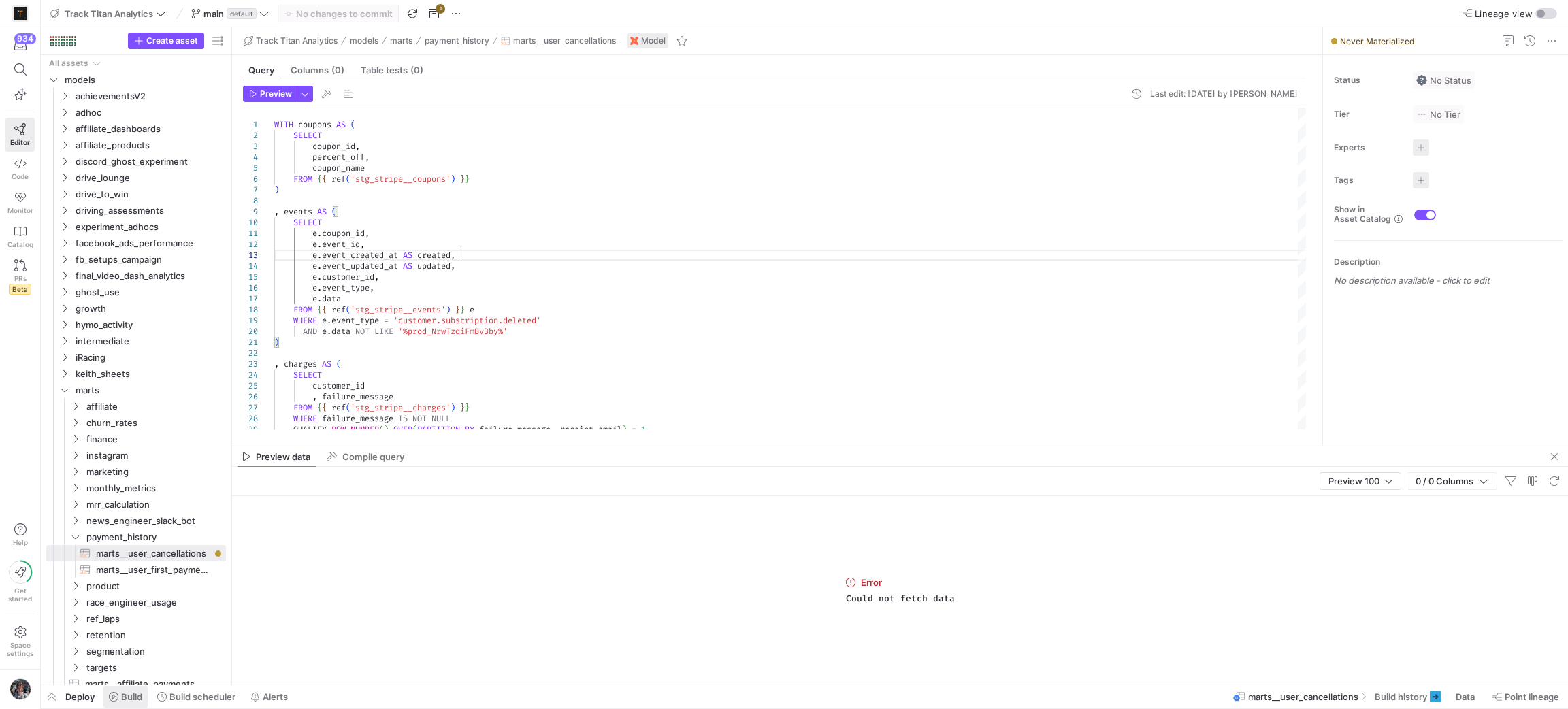
click at [113, 700] on icon at bounding box center [114, 696] width 9 height 9
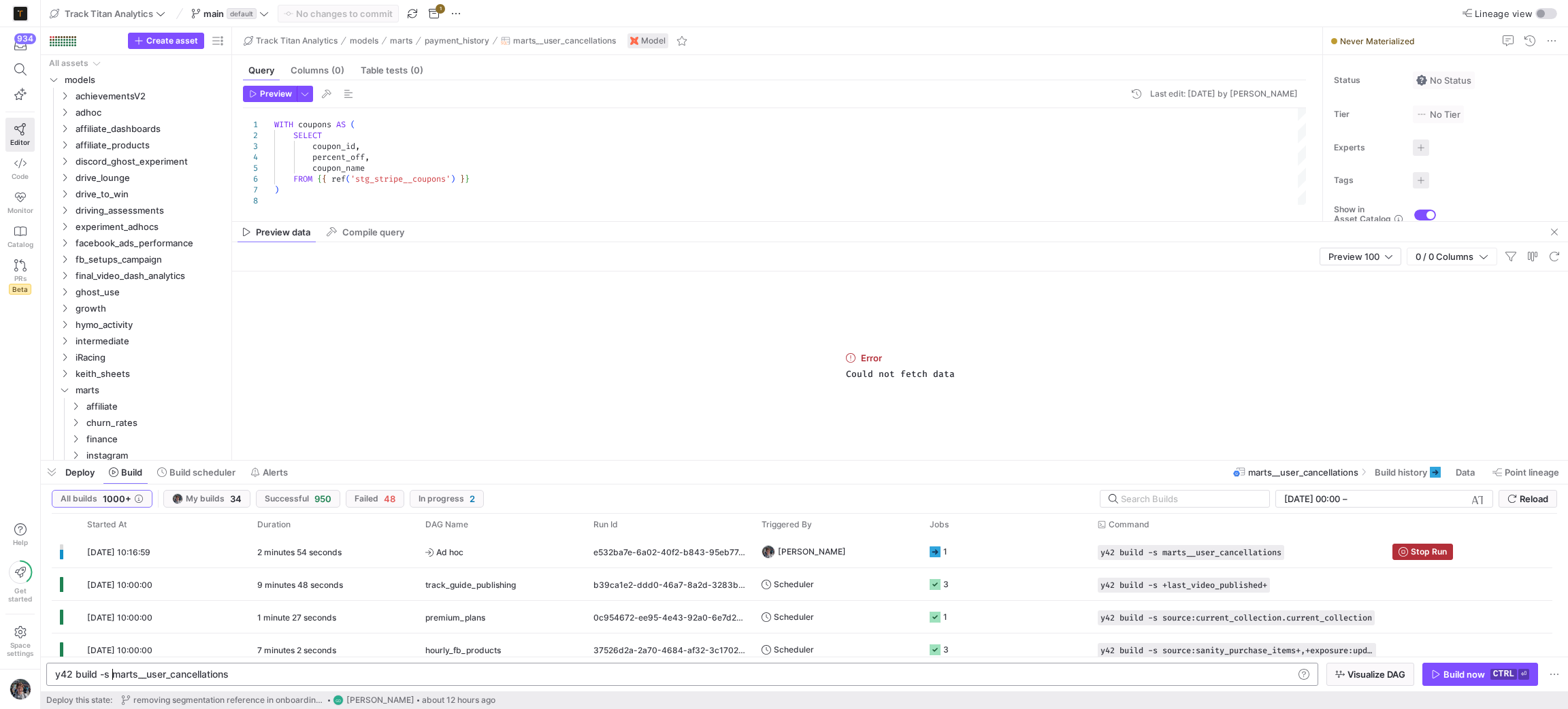
click at [111, 677] on div "y42 build -s marts__user_cancellations" at bounding box center [674, 674] width 1238 height 11
type textarea "y42 build -s +marts__user_cancellations"
click at [1436, 673] on icon "button" at bounding box center [1435, 674] width 7 height 8
click at [54, 472] on span "button" at bounding box center [52, 471] width 22 height 23
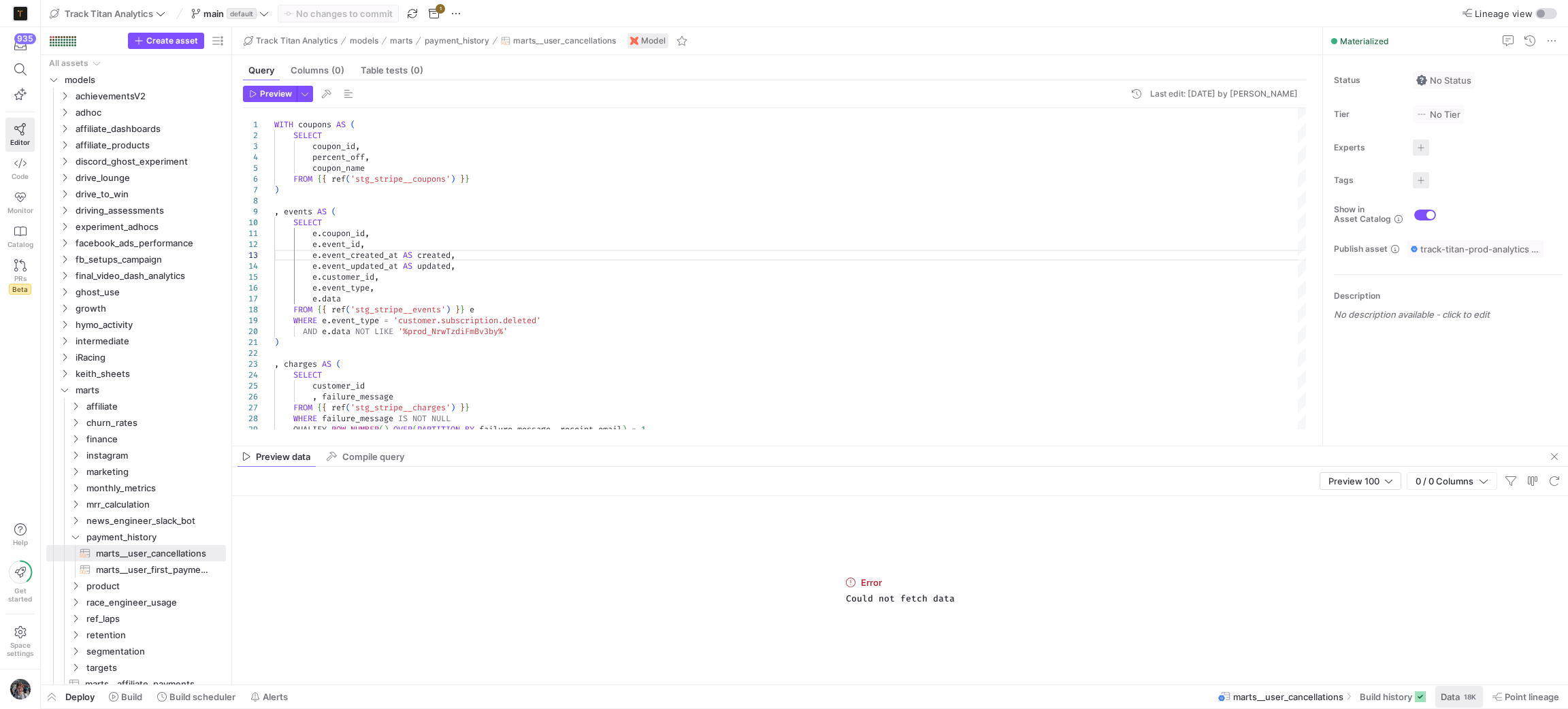
click at [1445, 698] on span "Data" at bounding box center [1450, 696] width 19 height 11
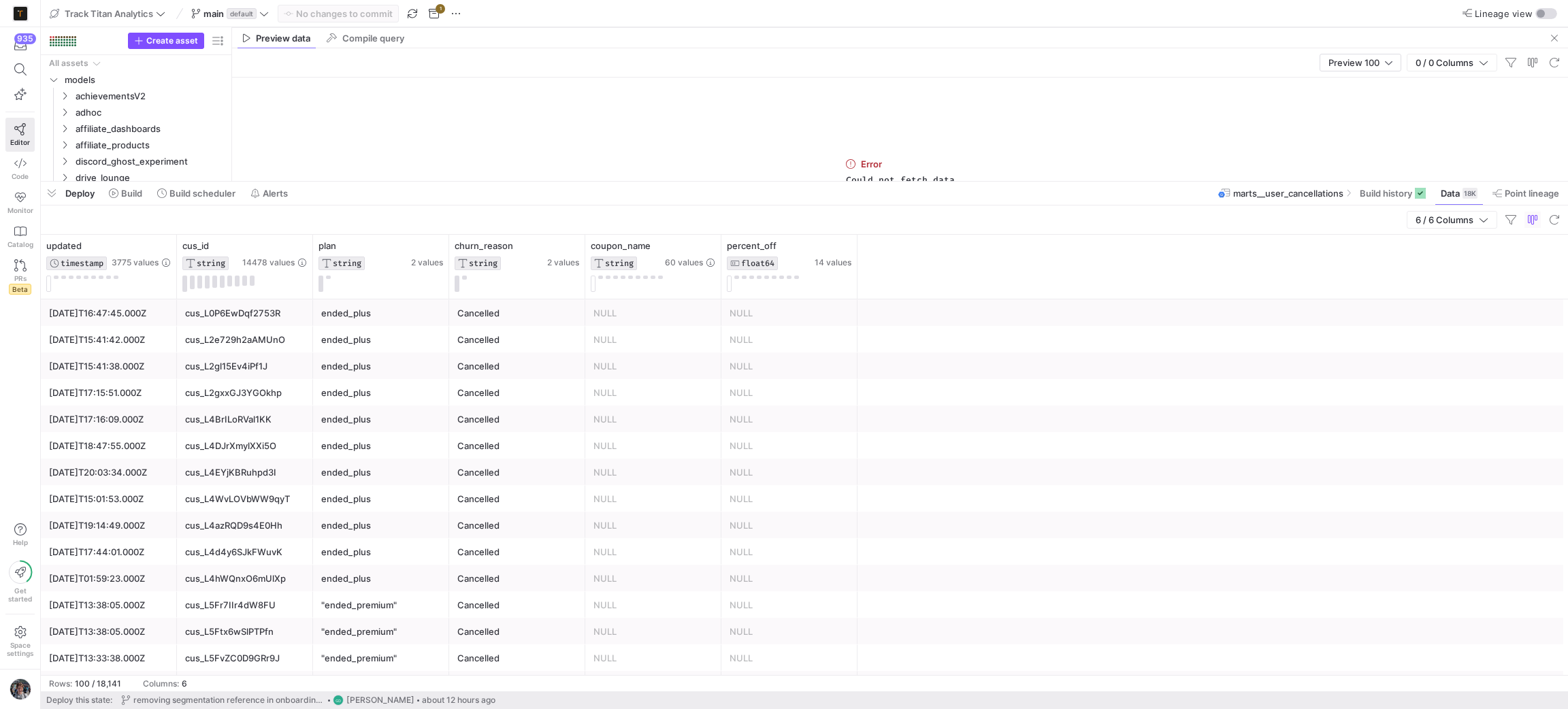
drag, startPoint x: 926, startPoint y: 457, endPoint x: 934, endPoint y: 178, distance: 279.1
click at [934, 179] on div at bounding box center [804, 182] width 1527 height 6
click at [51, 194] on span "button" at bounding box center [52, 193] width 22 height 23
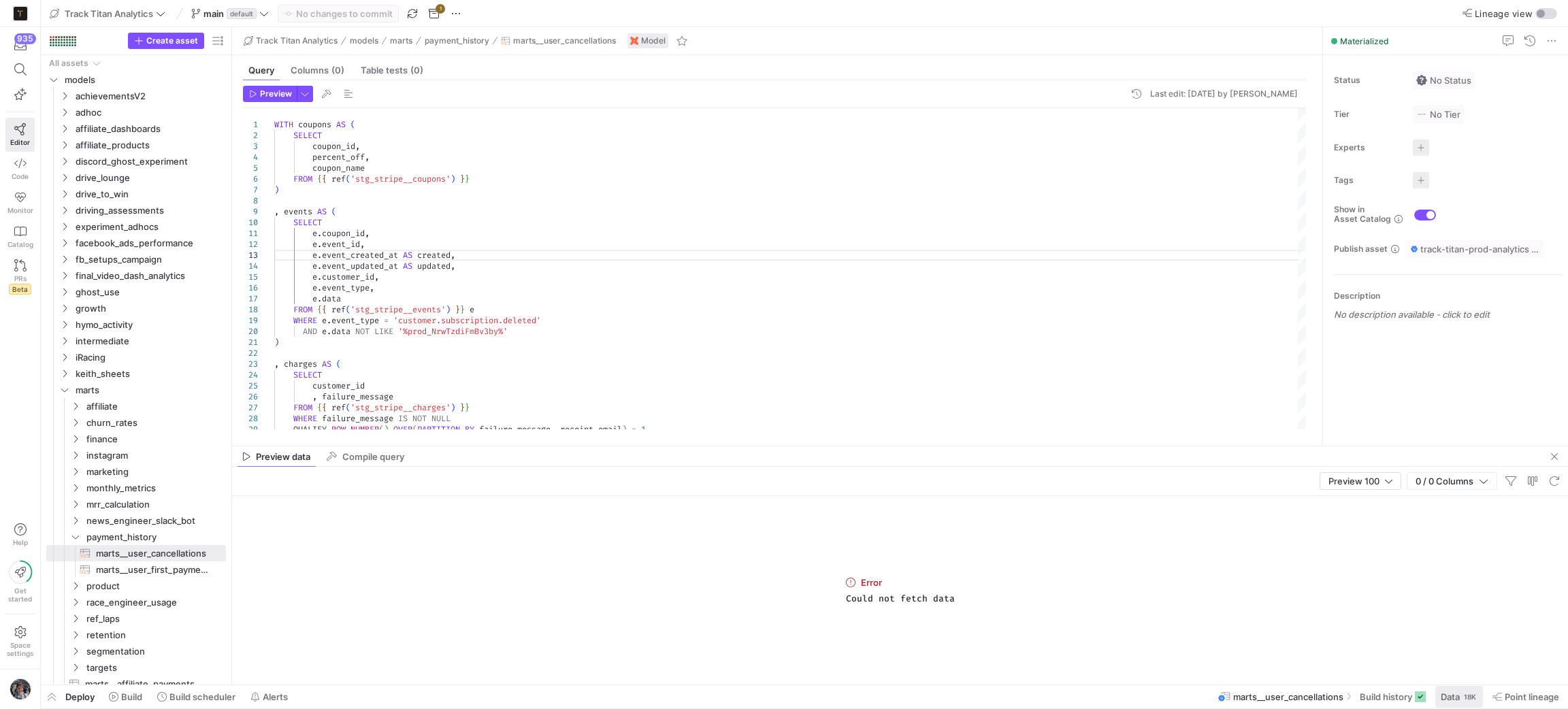
click at [1463, 691] on div "18K" at bounding box center [1469, 696] width 15 height 11
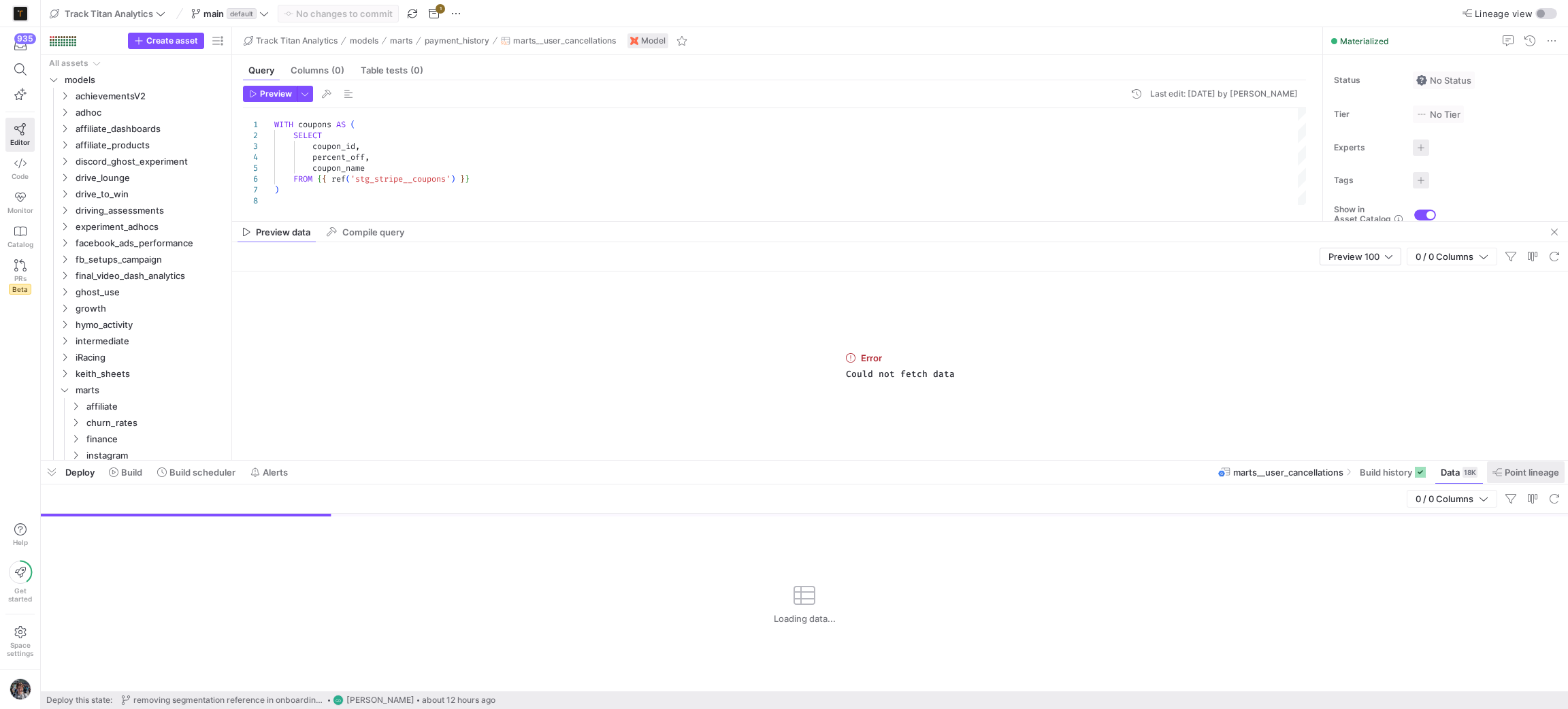
click at [1518, 467] on span "Point lineage" at bounding box center [1532, 472] width 55 height 11
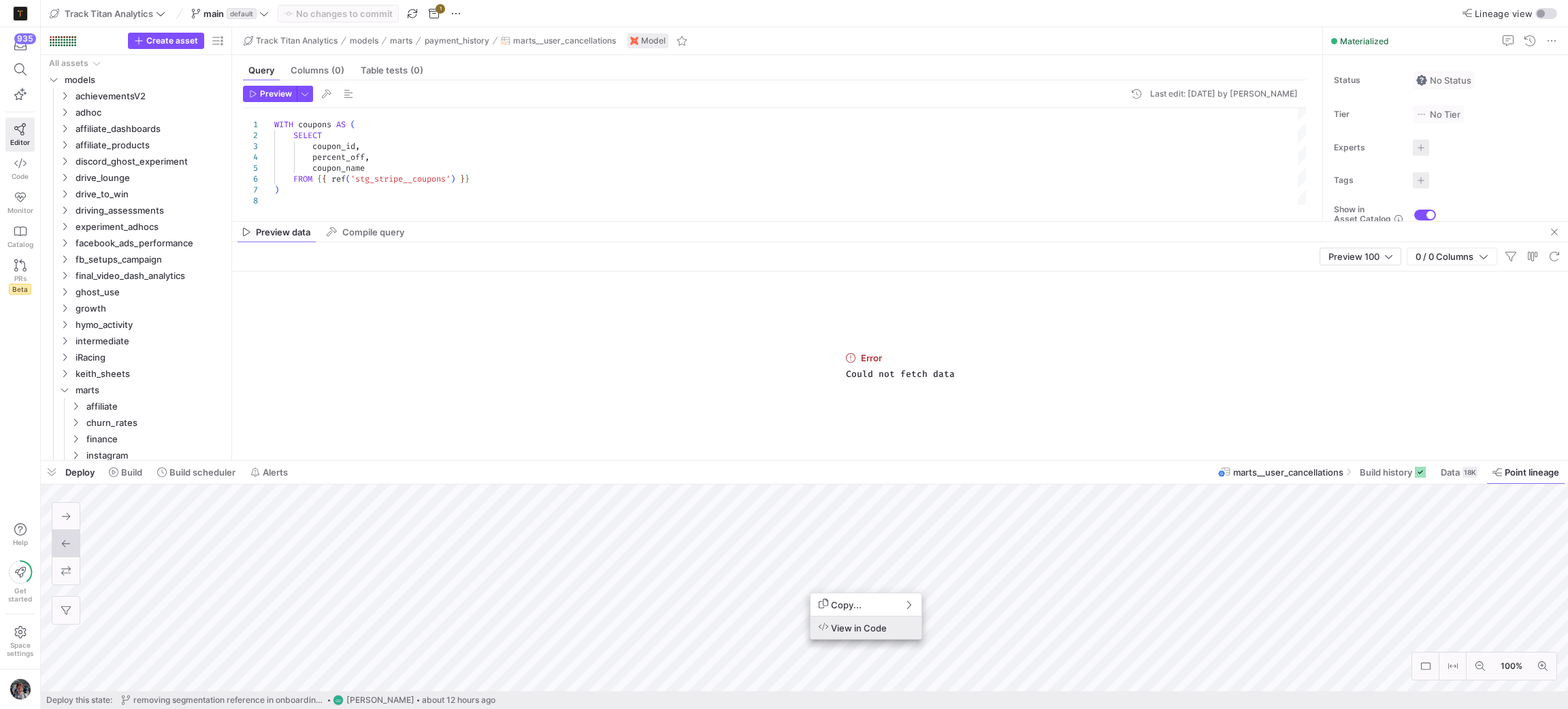
click at [834, 624] on span "View in Code" at bounding box center [852, 627] width 68 height 12
click at [17, 68] on icon at bounding box center [21, 69] width 13 height 13
click at [17, 66] on icon at bounding box center [21, 69] width 13 height 13
click at [43, 483] on span "button" at bounding box center [52, 471] width 22 height 23
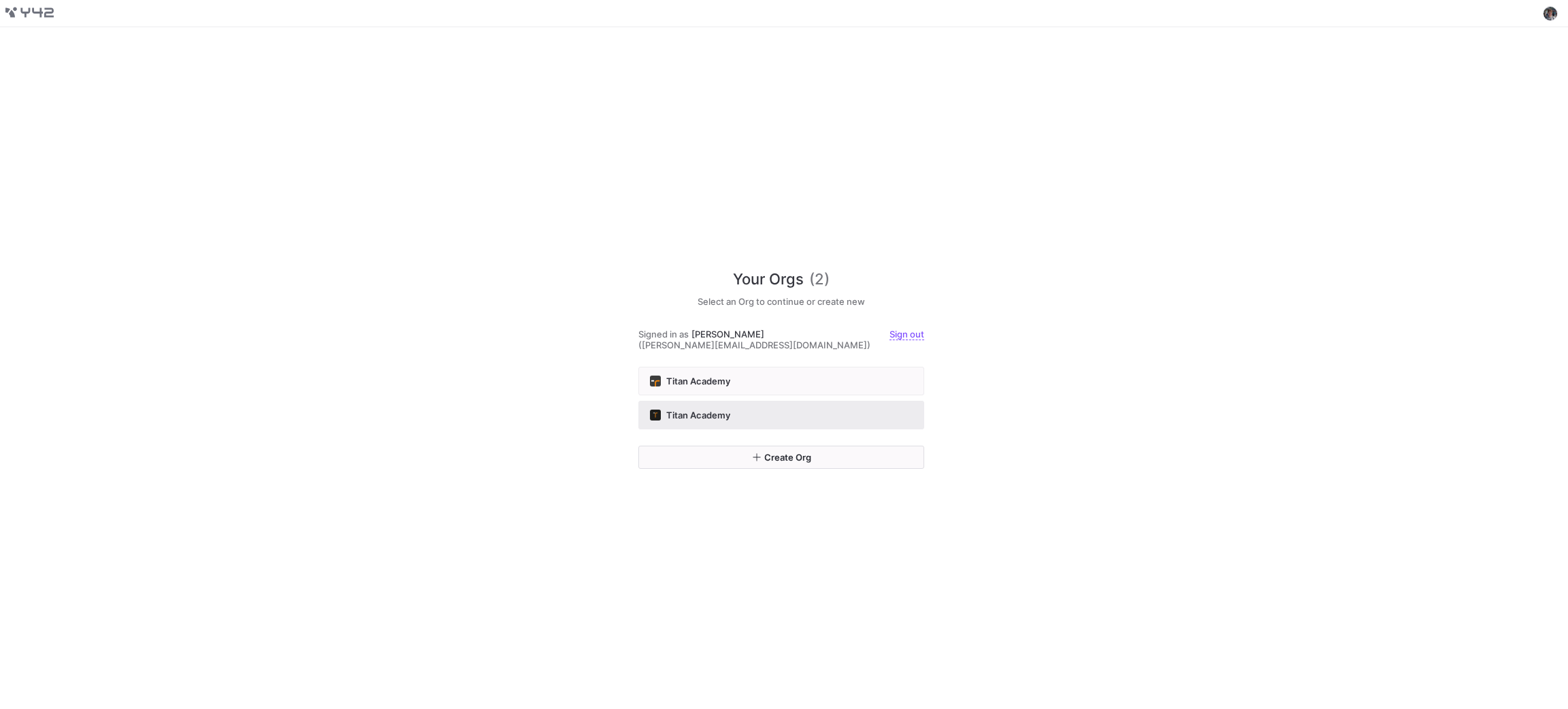
click at [705, 401] on button "Titan Academy" at bounding box center [781, 415] width 286 height 28
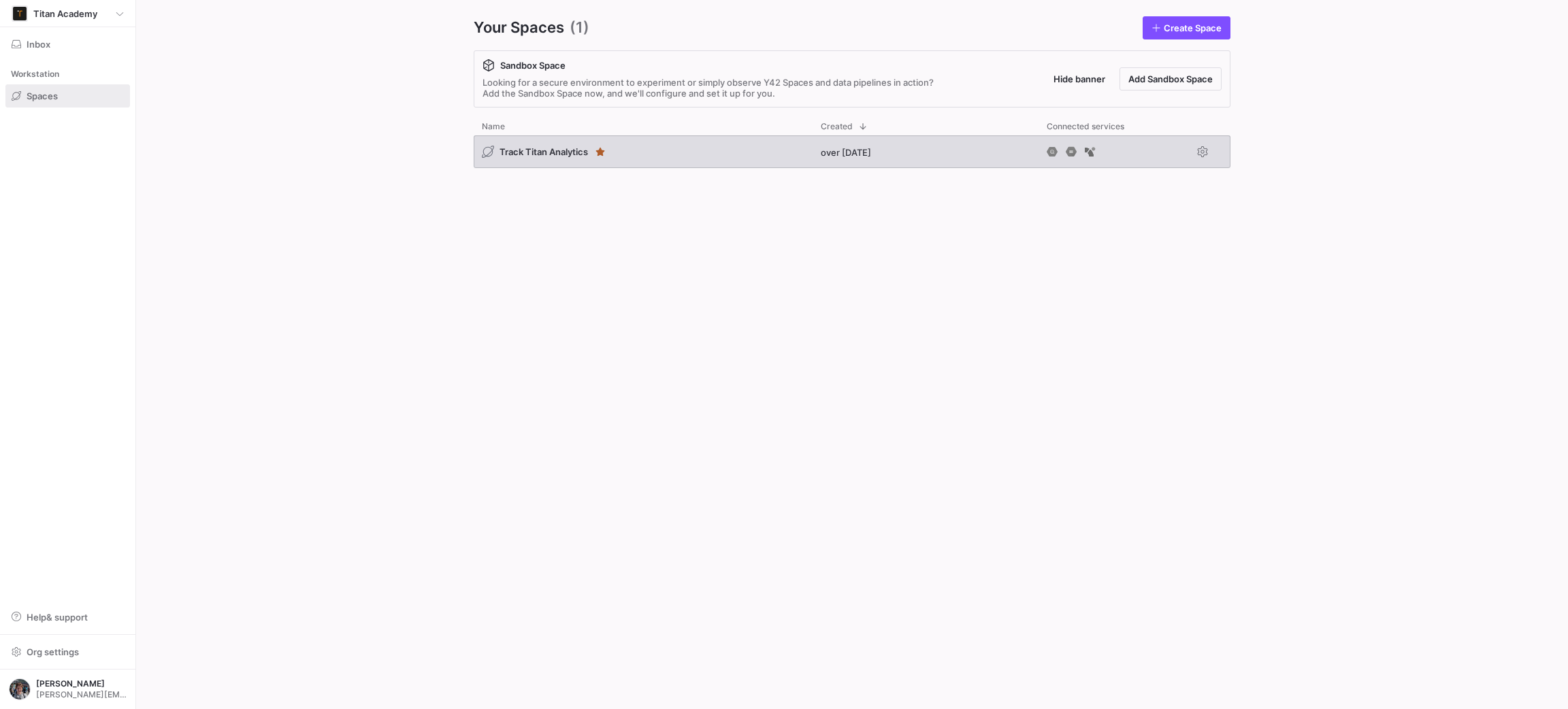
click at [770, 138] on div "Track Titan Analytics" at bounding box center [643, 151] width 339 height 32
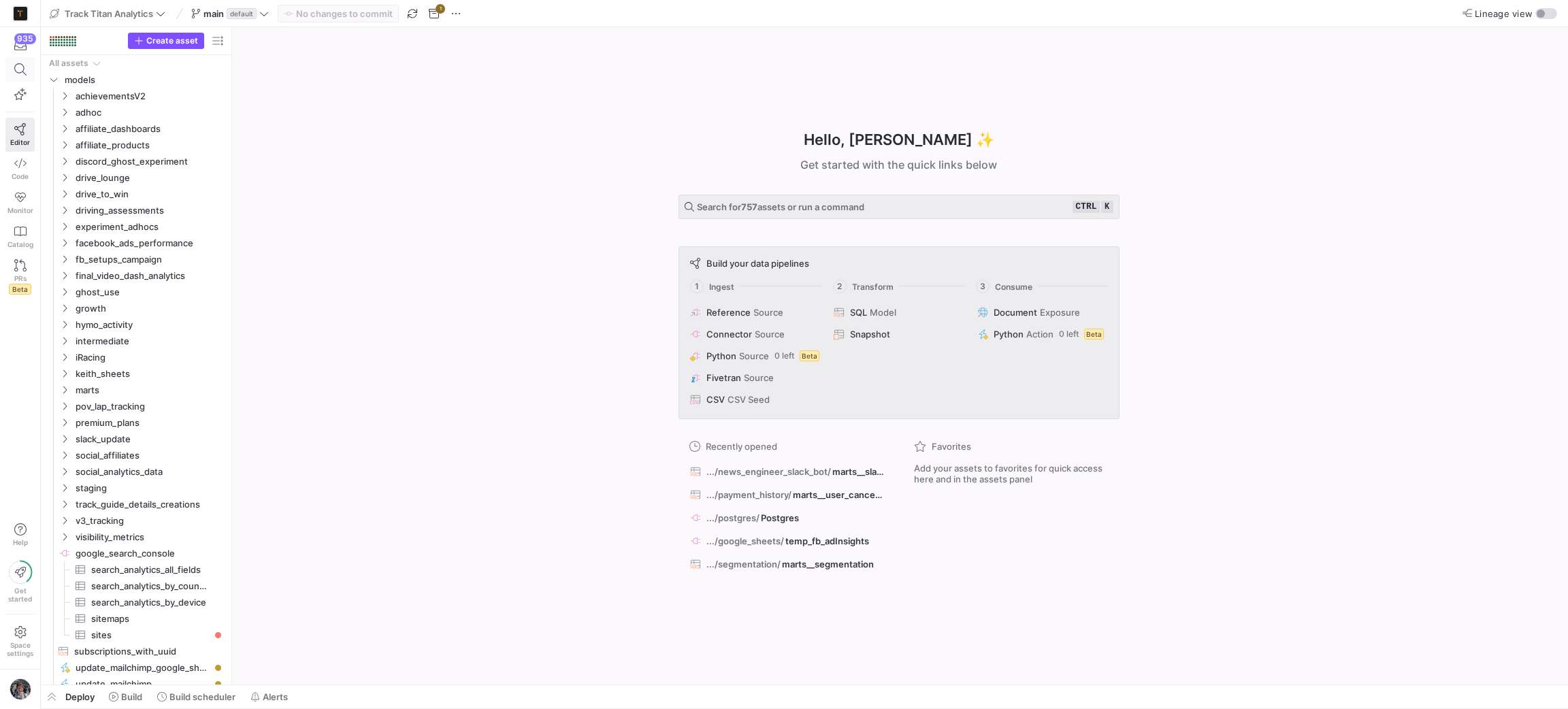
click at [12, 67] on span at bounding box center [21, 69] width 17 height 13
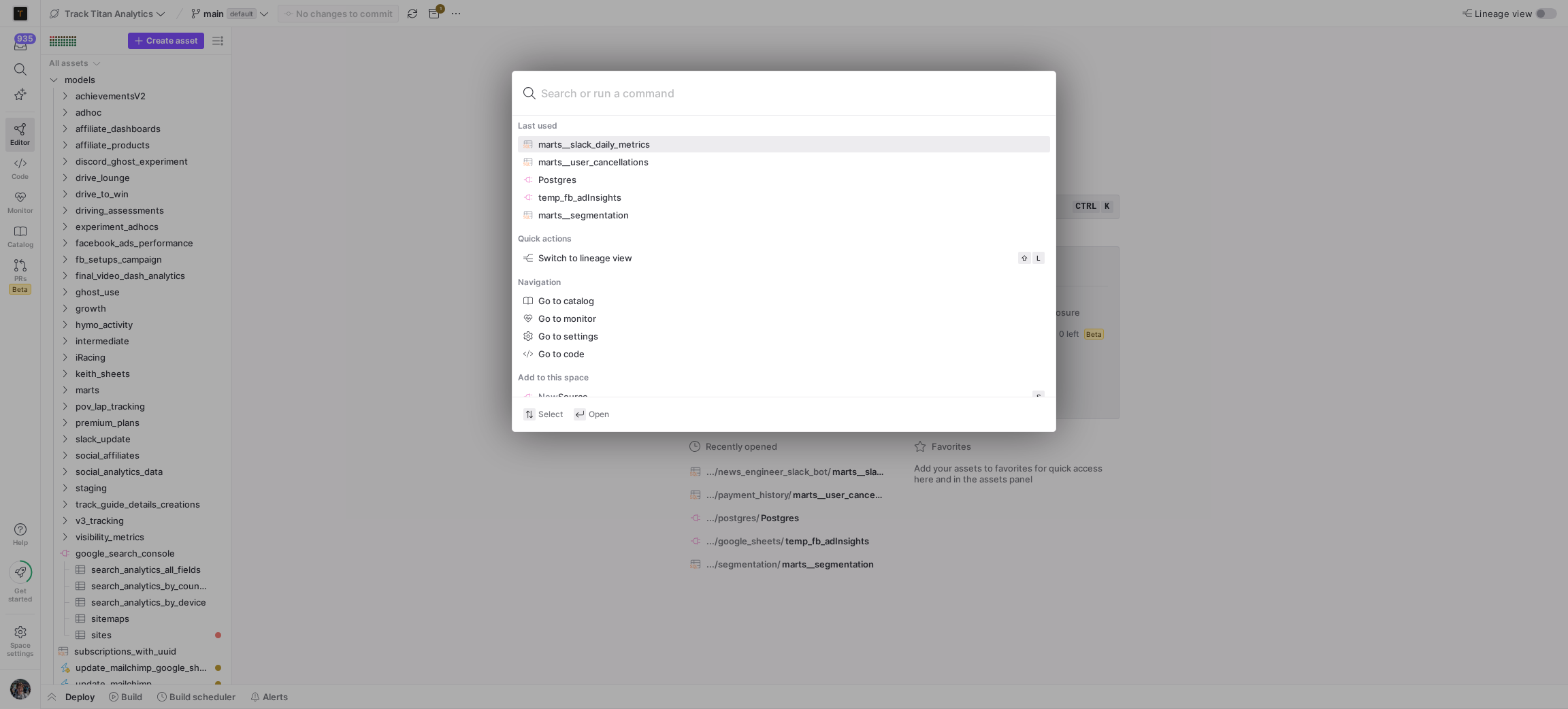
click at [648, 145] on div "marts__slack_daily_metrics" at bounding box center [593, 144] width 111 height 11
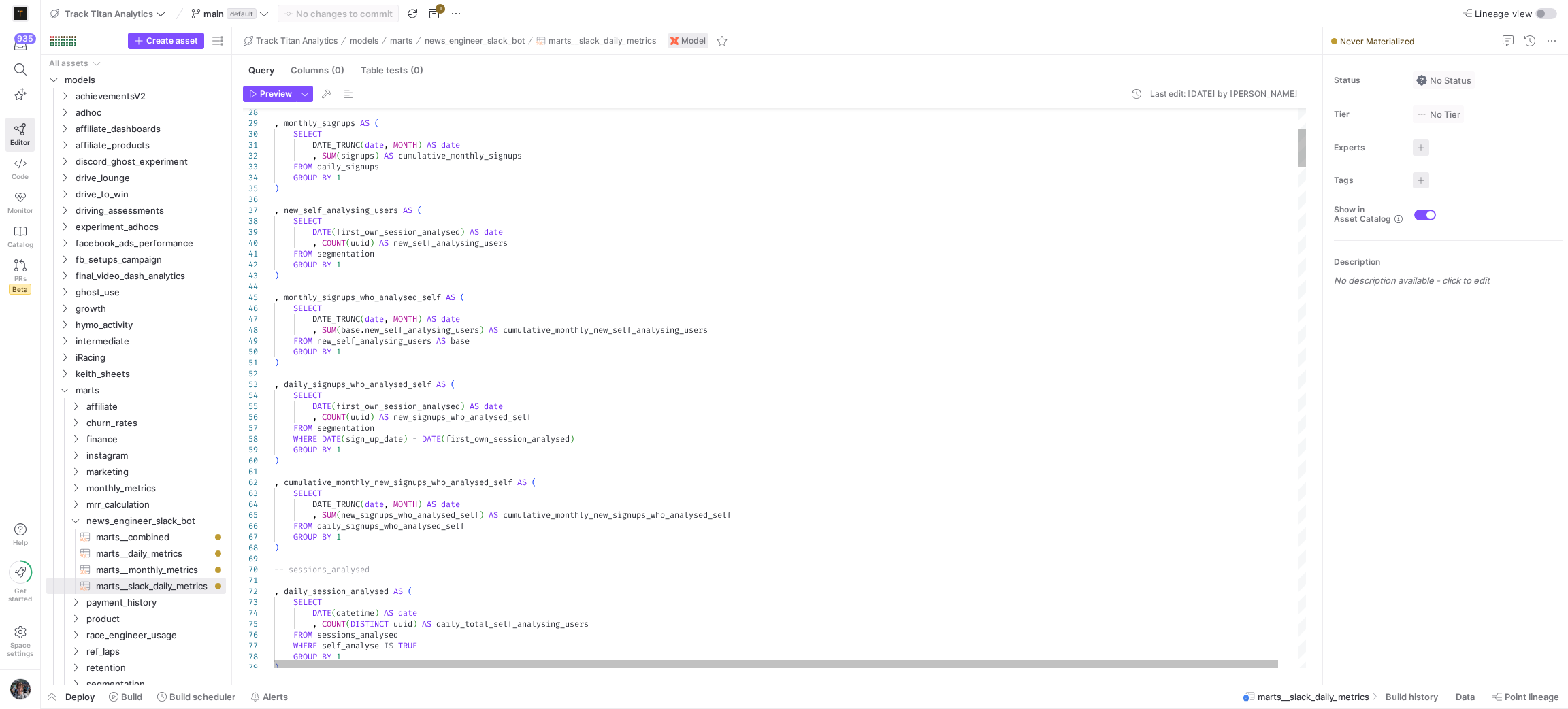
type textarea ", cumulative_monthly_new_signups_who_analysed_self AS ( SELECT DATE_TRUNC(date,…"
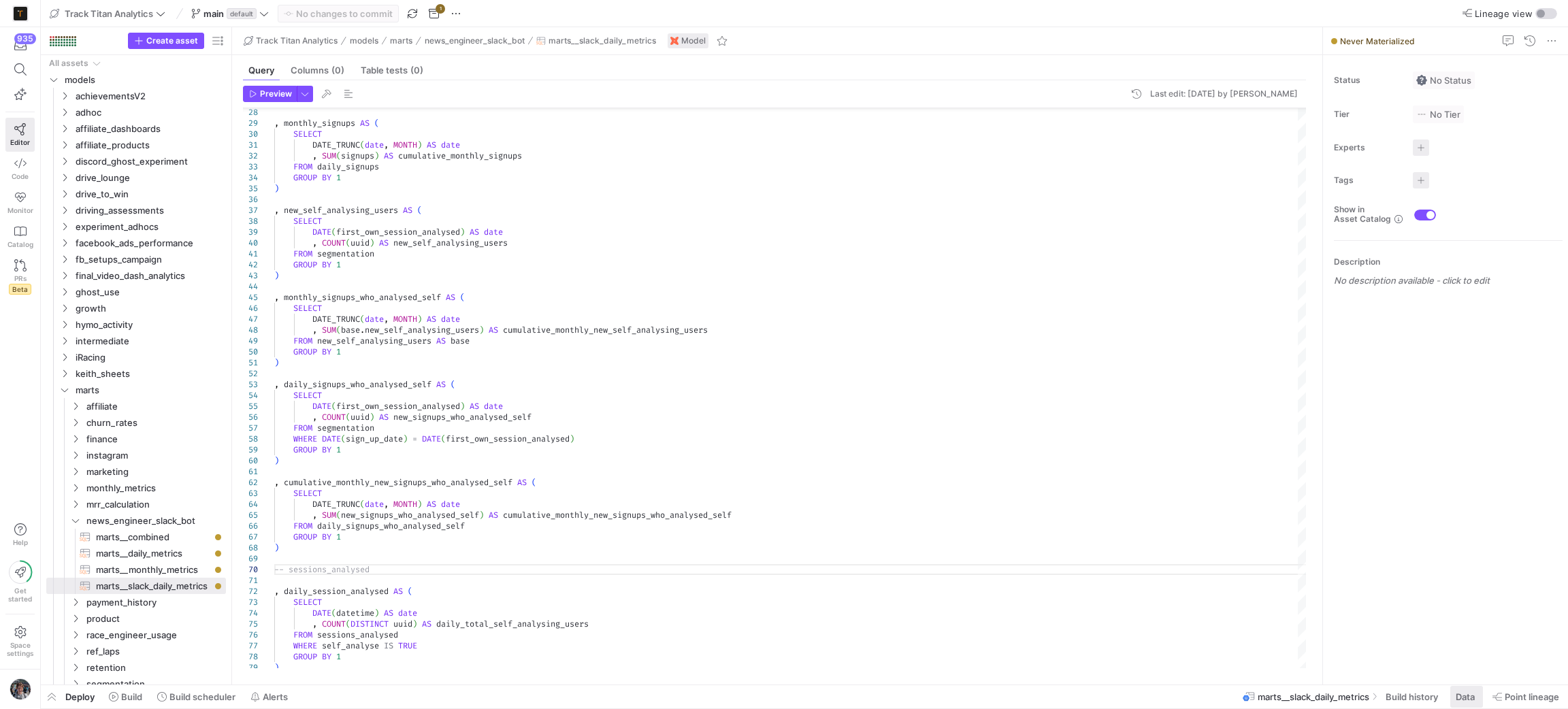
click at [1467, 698] on span "Data" at bounding box center [1465, 696] width 19 height 11
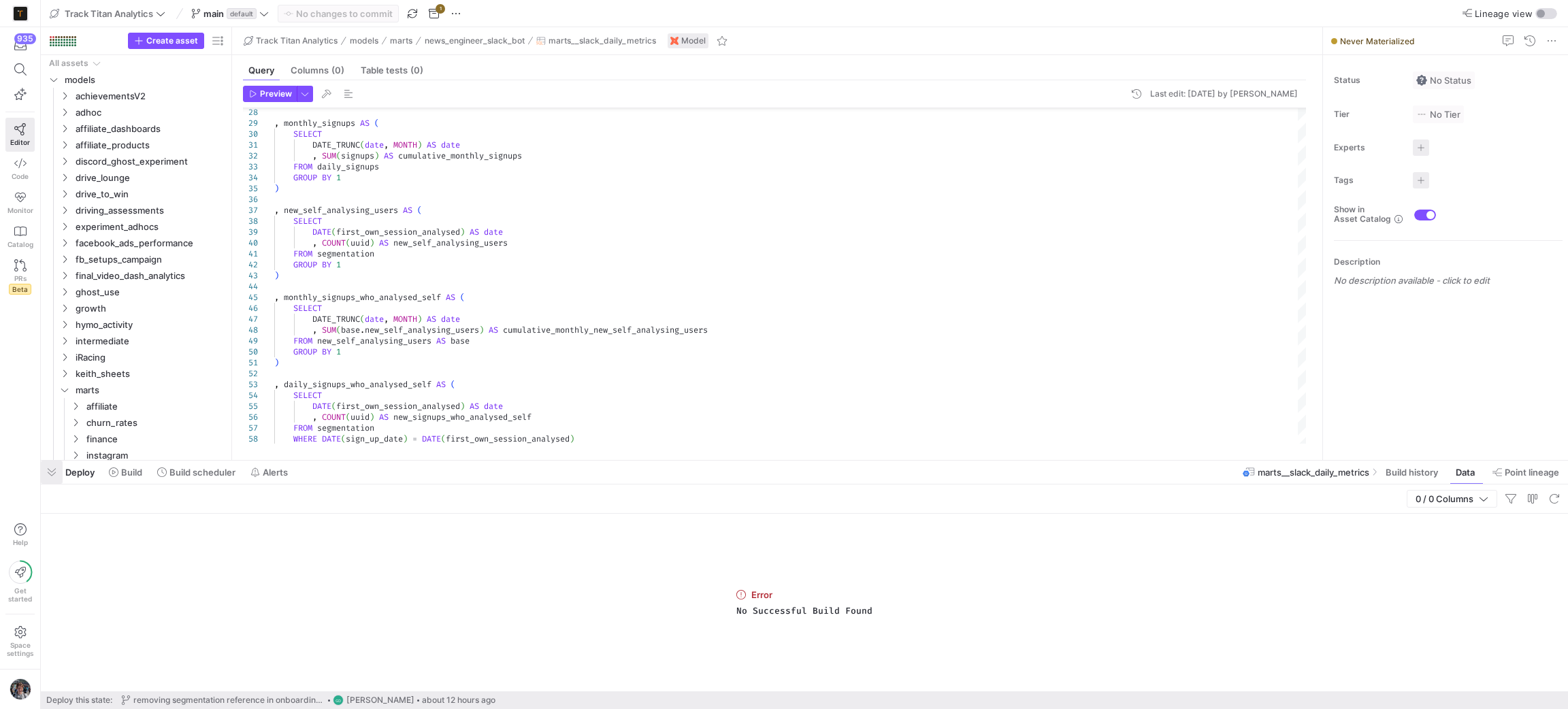
click at [44, 471] on span "button" at bounding box center [52, 471] width 22 height 23
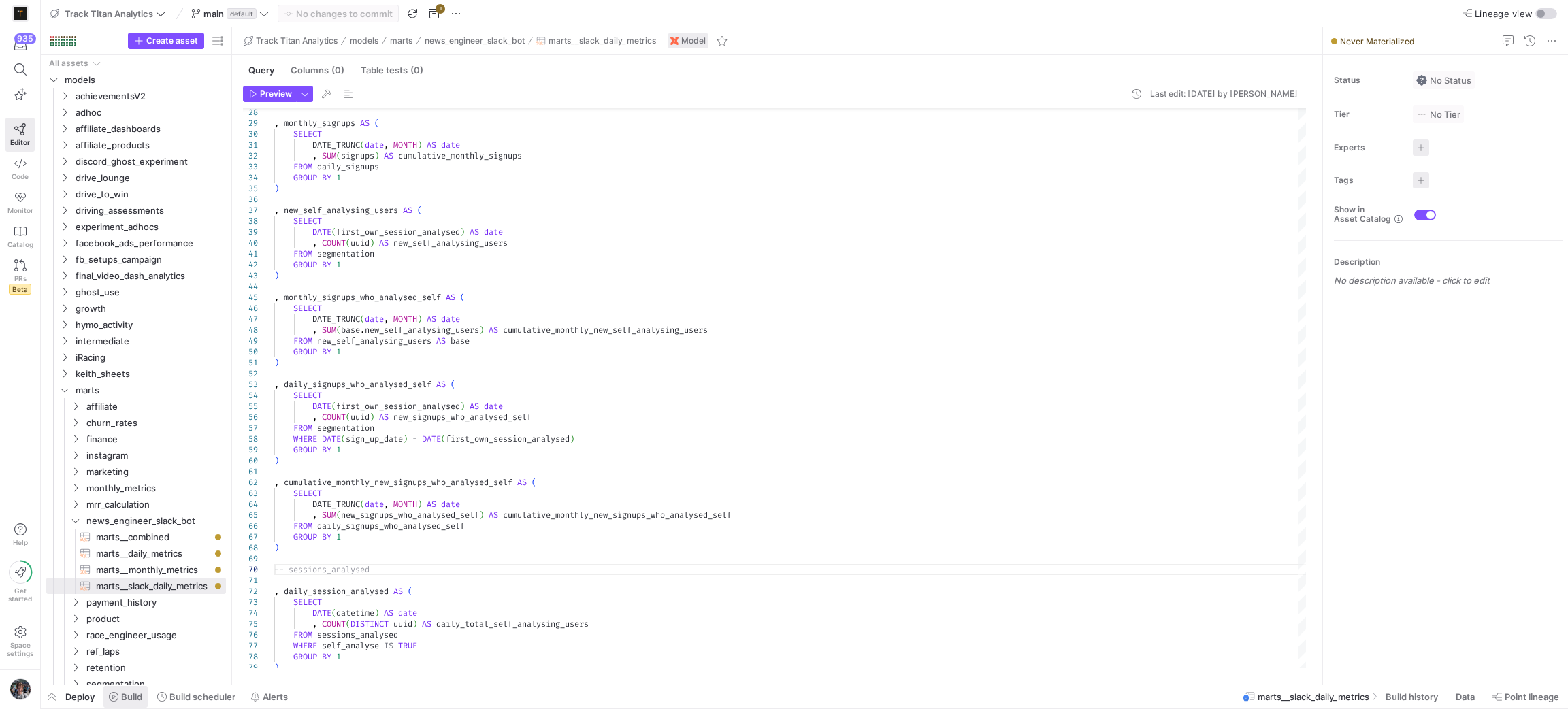
click at [127, 705] on span at bounding box center [126, 696] width 44 height 22
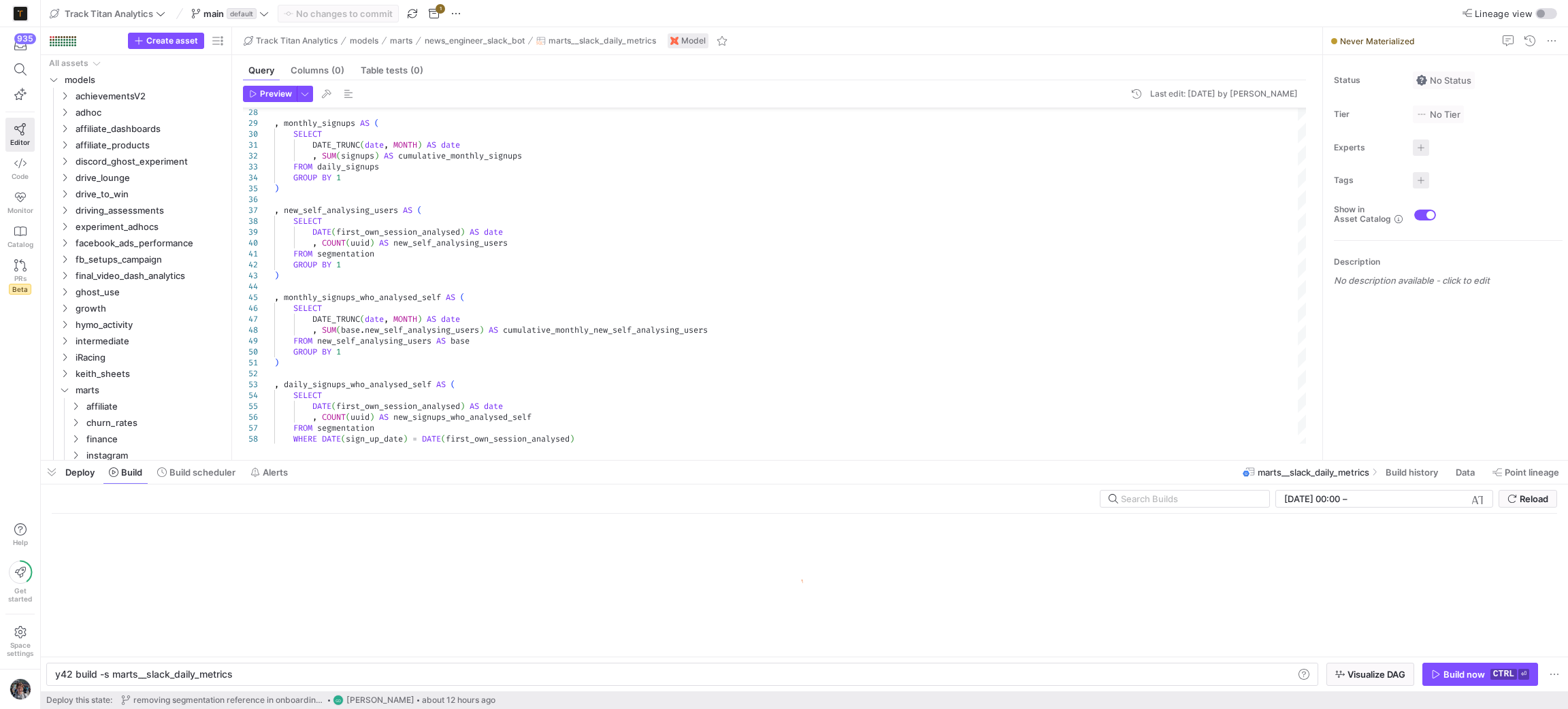
click at [1480, 670] on div "Build now" at bounding box center [1464, 674] width 42 height 11
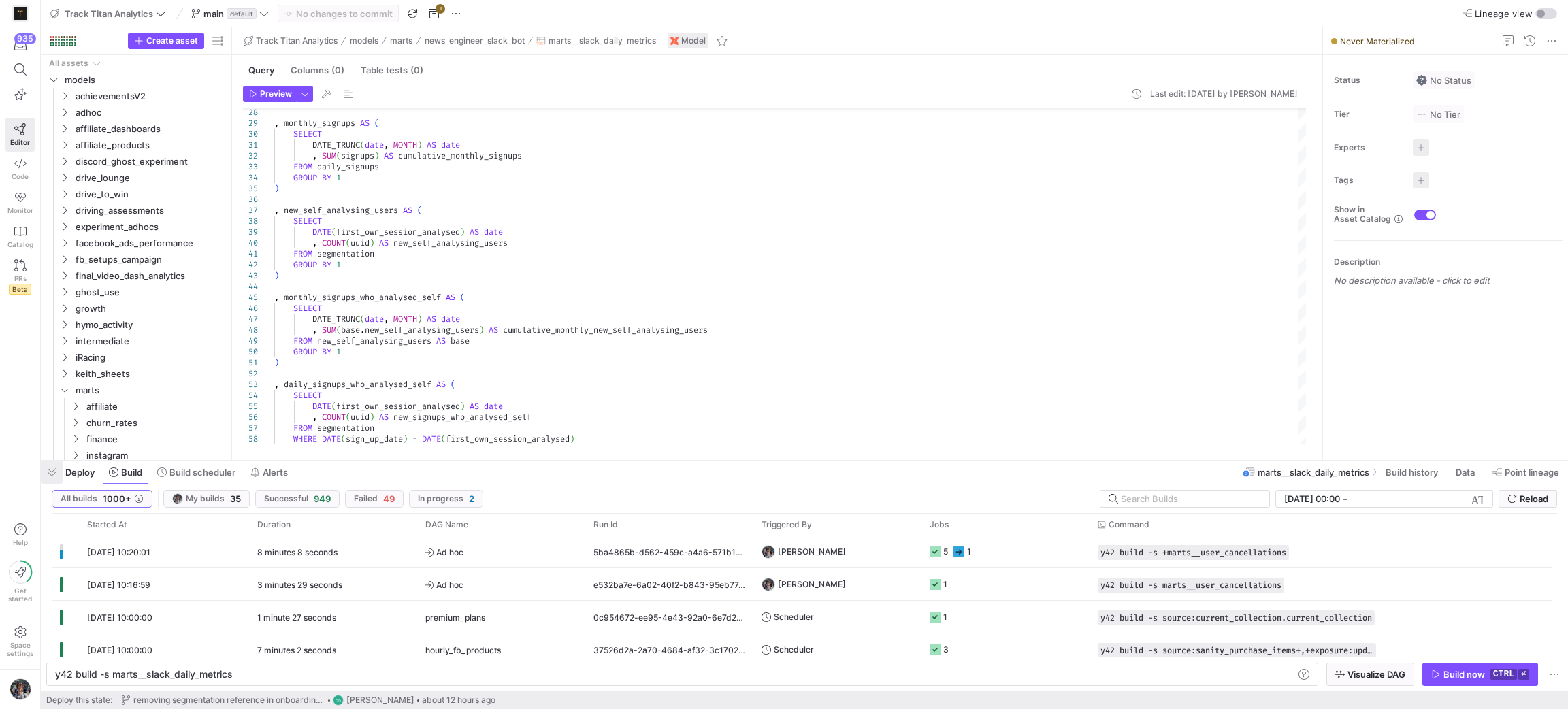
click at [48, 479] on span "button" at bounding box center [52, 471] width 22 height 23
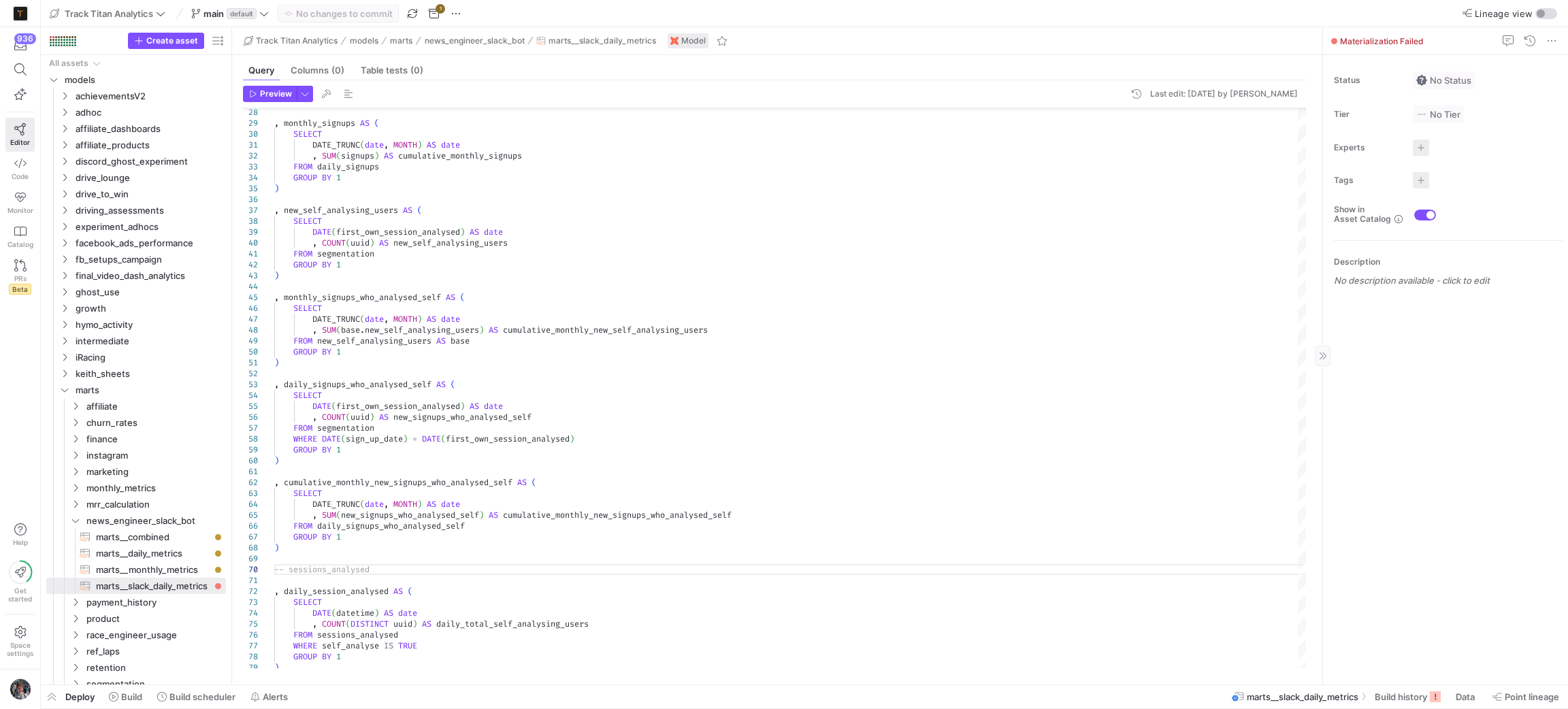
click at [1373, 681] on div "Status No Status Tier No Tier Experts No expert s Tags No tags Show in Asset Ca…" at bounding box center [1446, 370] width 245 height 629
click at [1382, 695] on span "Build history" at bounding box center [1401, 696] width 52 height 11
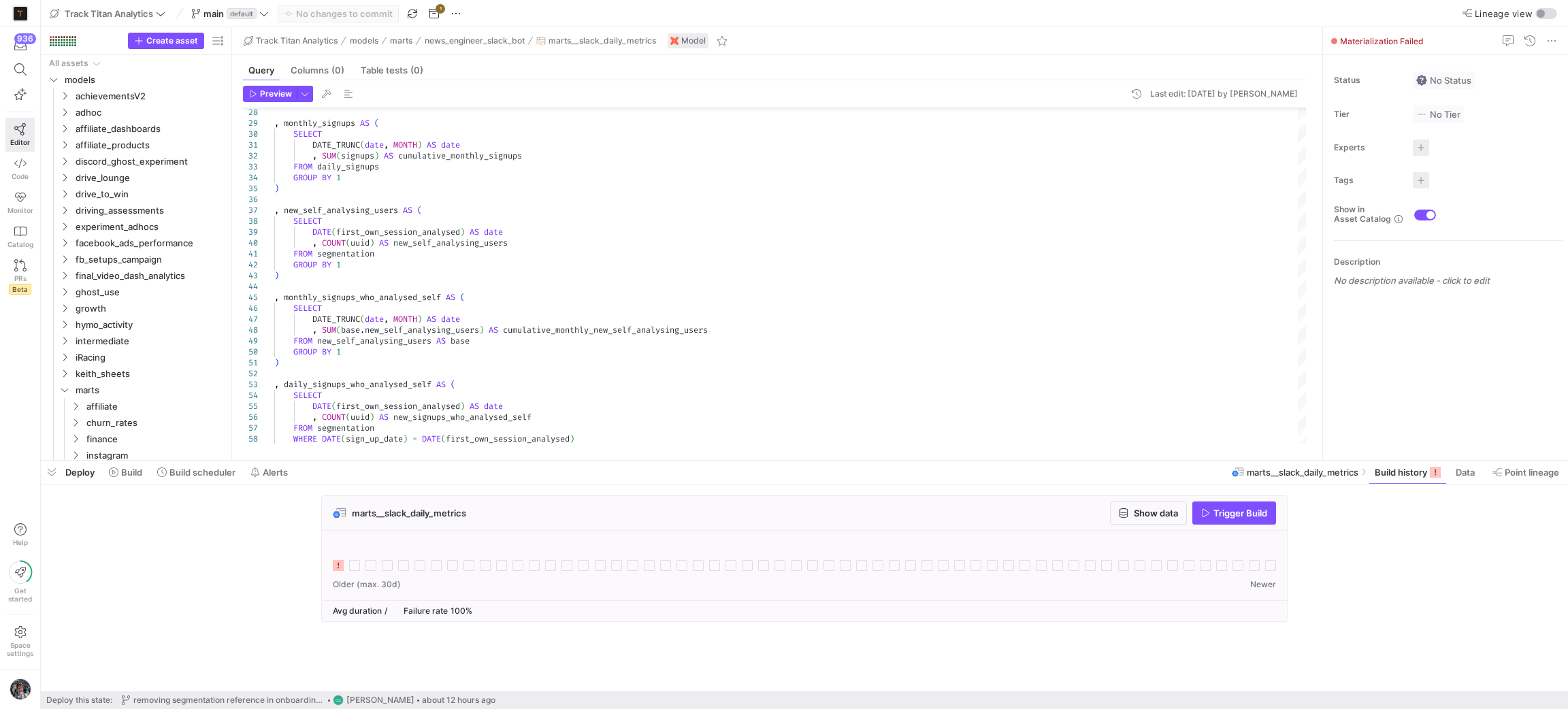
click at [329, 561] on div at bounding box center [804, 565] width 965 height 69
click at [337, 562] on icon at bounding box center [338, 565] width 11 height 11
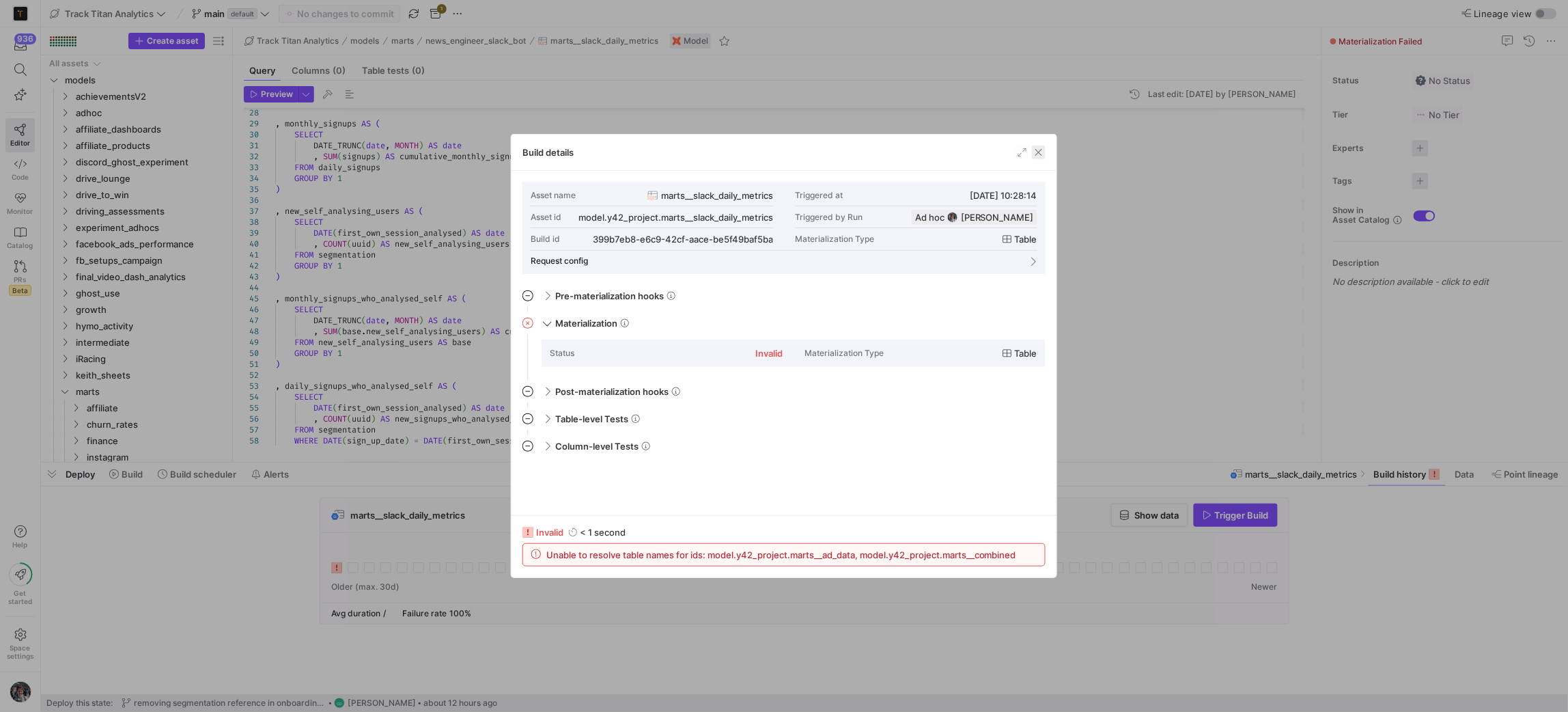
click at [1039, 155] on span "button" at bounding box center [1038, 151] width 13 height 13
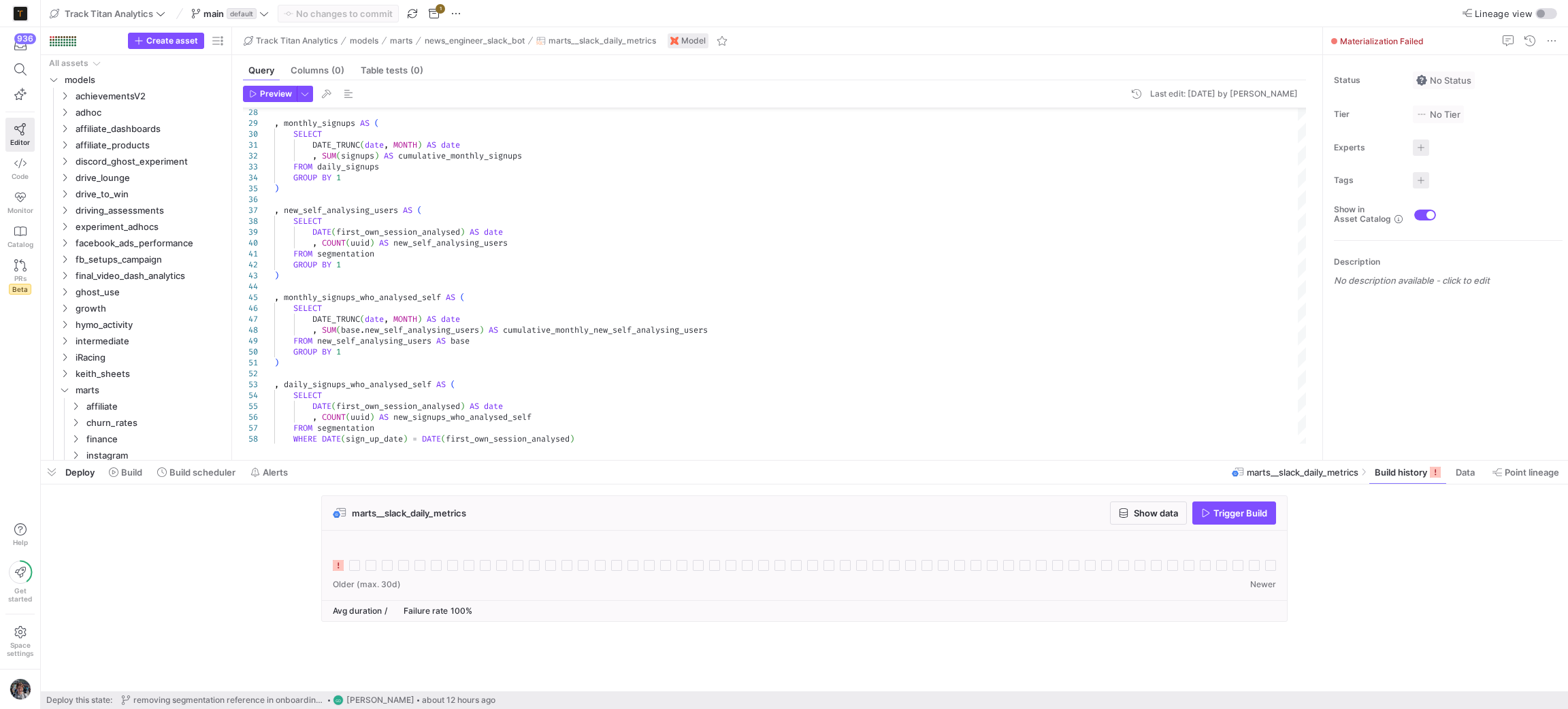
click at [71, 474] on span "Deploy" at bounding box center [80, 472] width 29 height 11
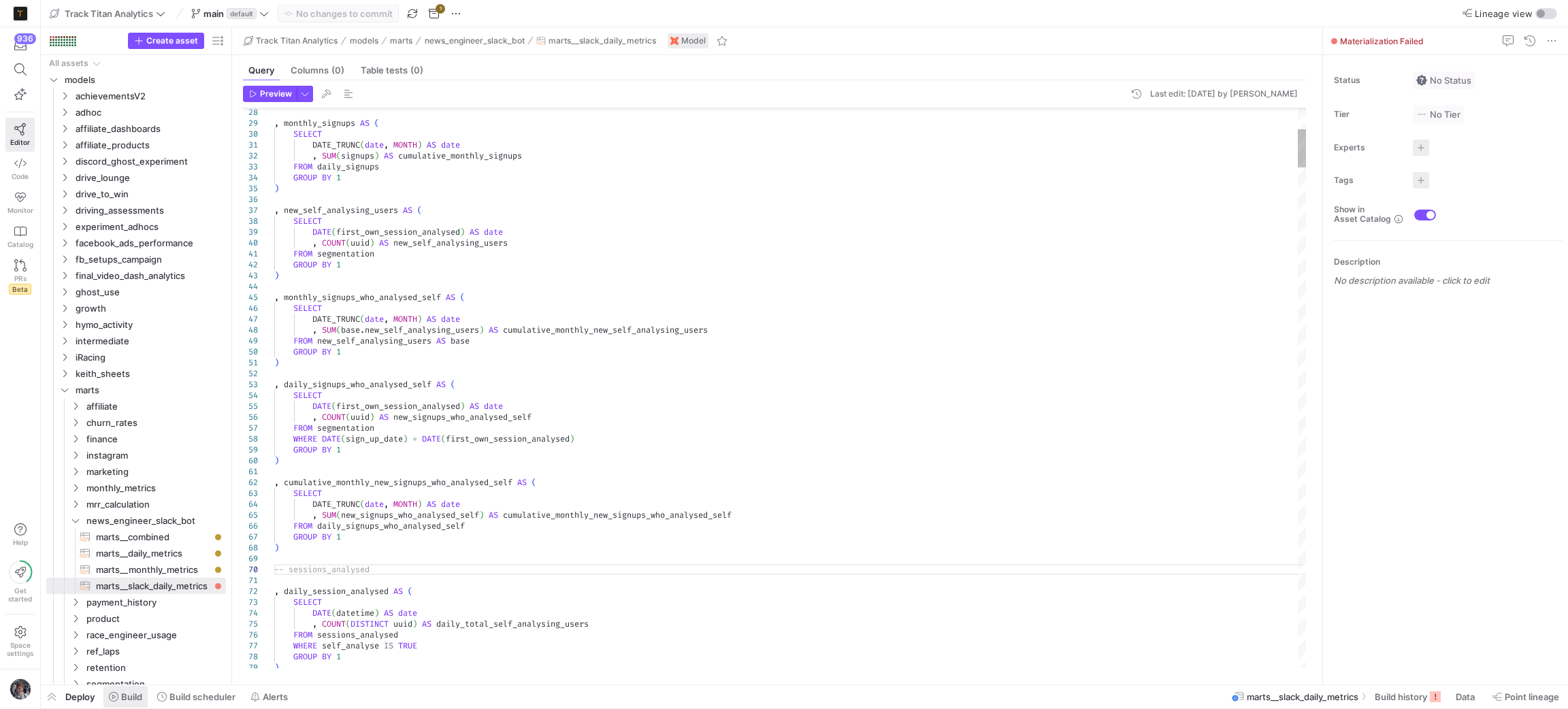
click at [129, 704] on span at bounding box center [126, 696] width 44 height 22
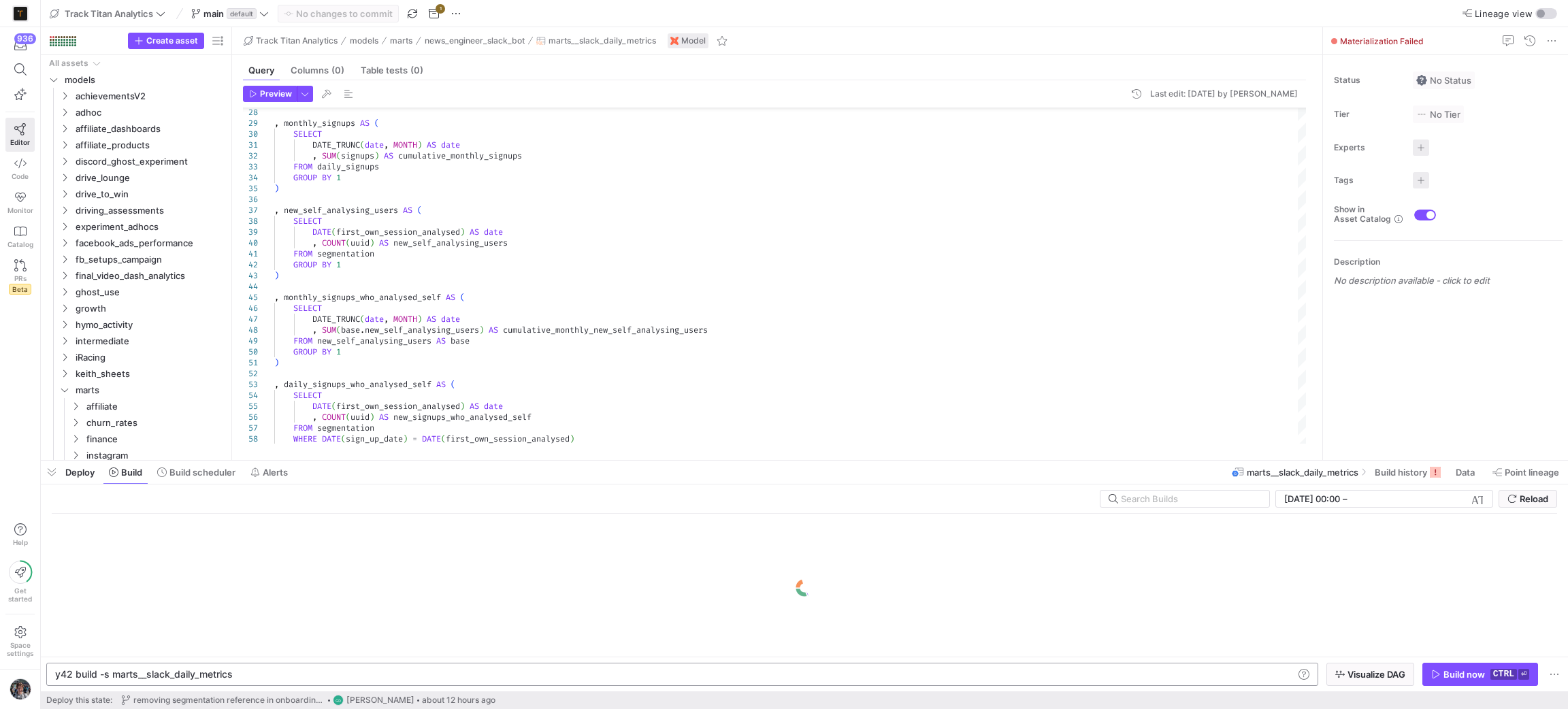
drag, startPoint x: 113, startPoint y: 680, endPoint x: 137, endPoint y: 680, distance: 24.0
click at [114, 680] on div "y42 build -s marts__slack_daily_metrics y42 build -s marts__slack_daily_metrics" at bounding box center [682, 673] width 1272 height 23
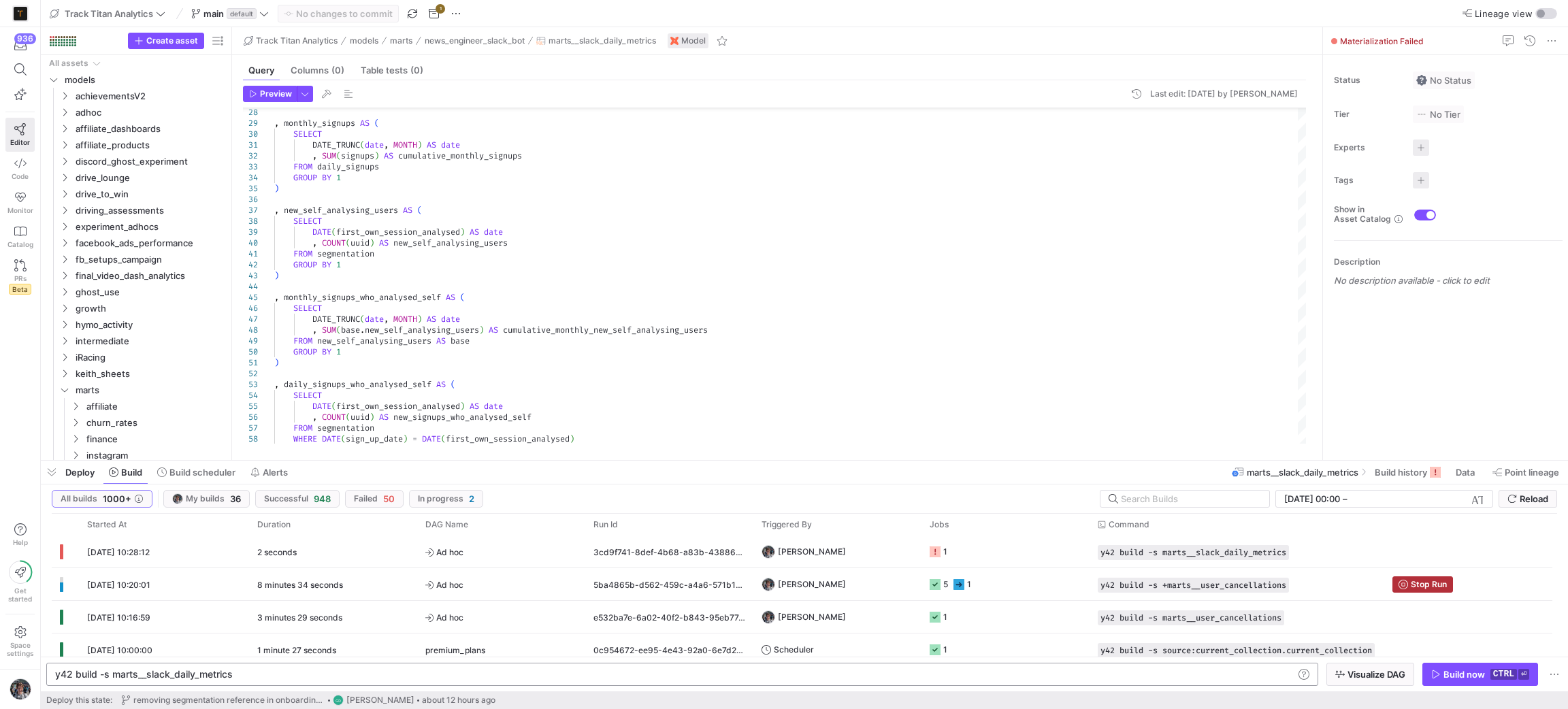
click at [114, 675] on div "y42 build -s marts__slack_daily_metrics" at bounding box center [674, 674] width 1238 height 11
type textarea "y42 build -s +marts__slack_daily_metrics"
click at [1446, 669] on div "Build now" at bounding box center [1464, 674] width 42 height 11
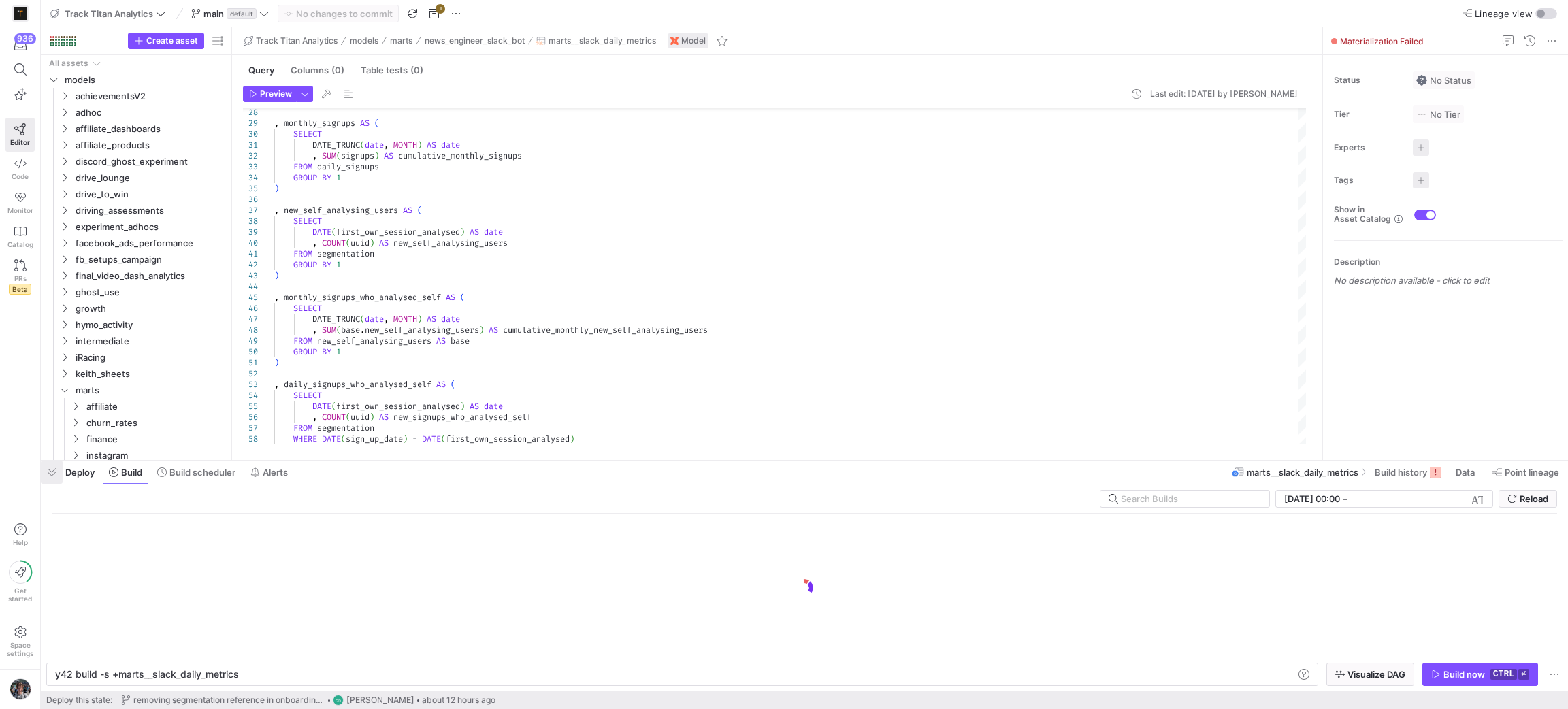
click at [58, 479] on span "button" at bounding box center [52, 471] width 22 height 23
